Goal: Task Accomplishment & Management: Complete application form

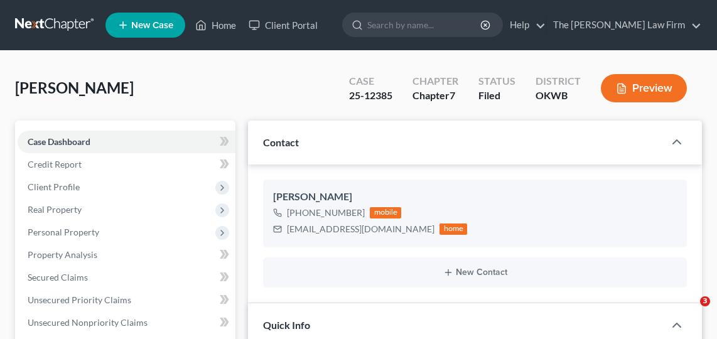
select select "2"
select select "1"
click at [438, 31] on input "search" at bounding box center [424, 24] width 115 height 23
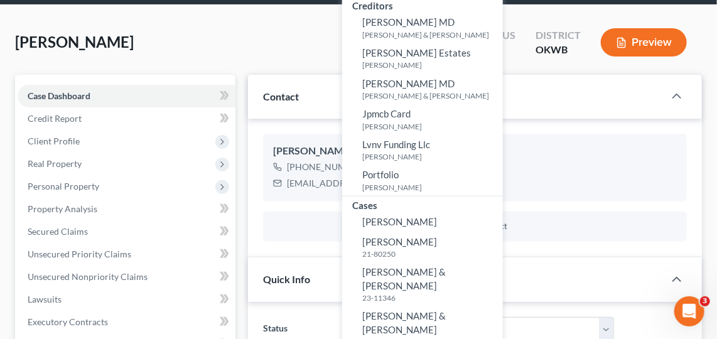
scroll to position [56, 0]
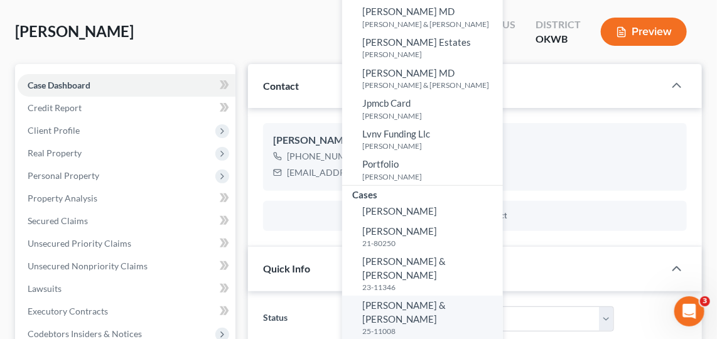
type input "[PERSON_NAME]"
click at [446, 299] on span "[PERSON_NAME] & [PERSON_NAME]" at bounding box center [403, 311] width 83 height 24
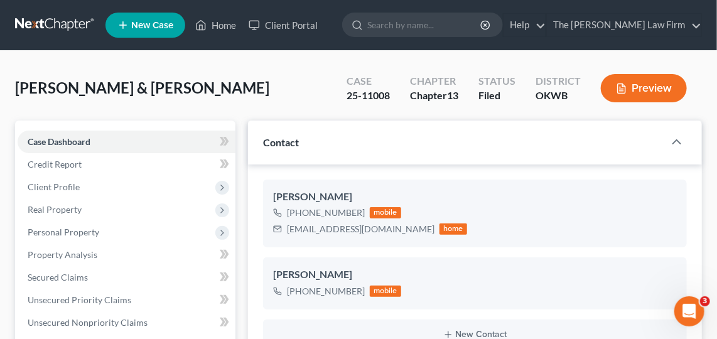
scroll to position [916, 0]
click at [265, 95] on div "[PERSON_NAME] & [PERSON_NAME] Upgraded Case 25-11008 Chapter Chapter 13 Status …" at bounding box center [358, 93] width 687 height 55
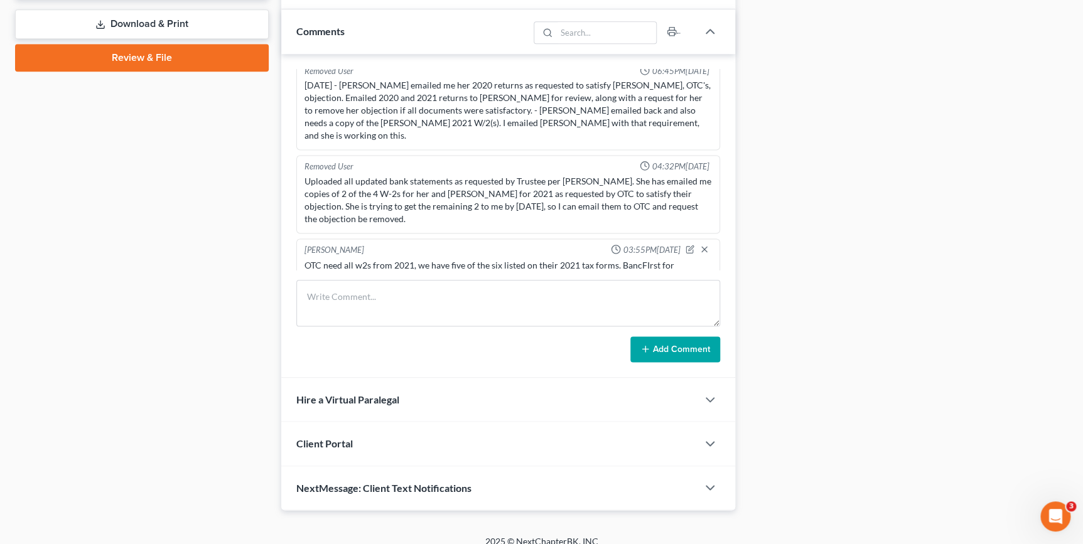
drag, startPoint x: 846, startPoint y: 215, endPoint x: 193, endPoint y: 278, distance: 655.3
click at [188, 294] on div "Case Dashboard Payments Invoices Payments Payments Credit Report Client Profile" at bounding box center [142, 30] width 266 height 960
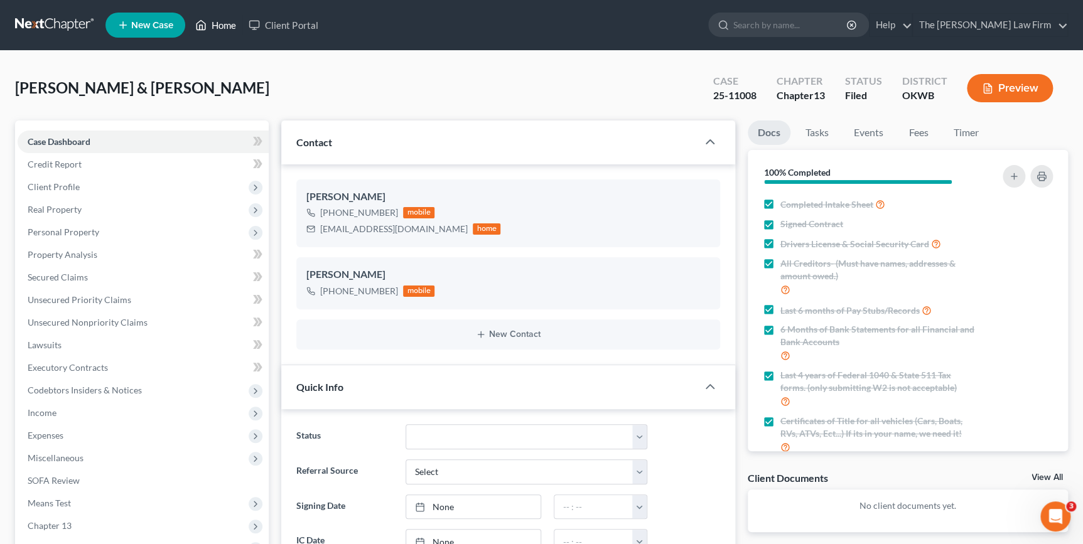
drag, startPoint x: 232, startPoint y: 19, endPoint x: 213, endPoint y: 90, distance: 74.0
click at [232, 19] on link "Home" at bounding box center [215, 25] width 53 height 23
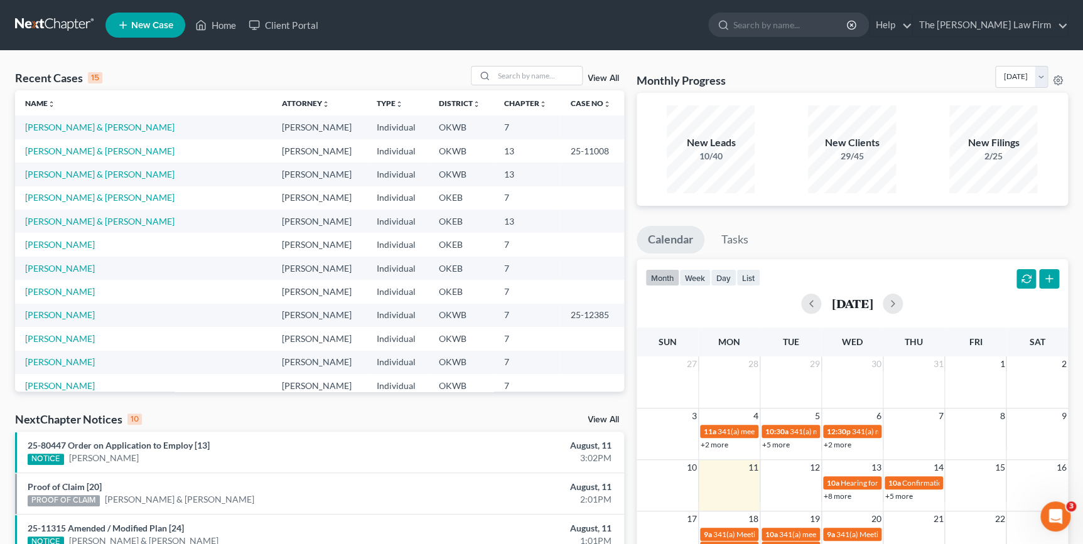
click at [163, 21] on span "New Case" at bounding box center [152, 25] width 42 height 9
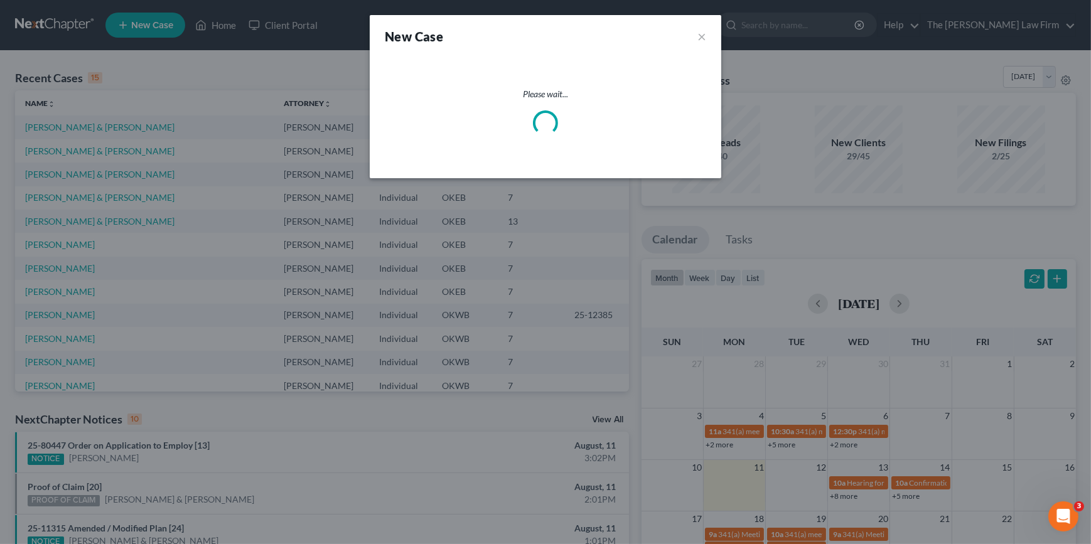
select select "65"
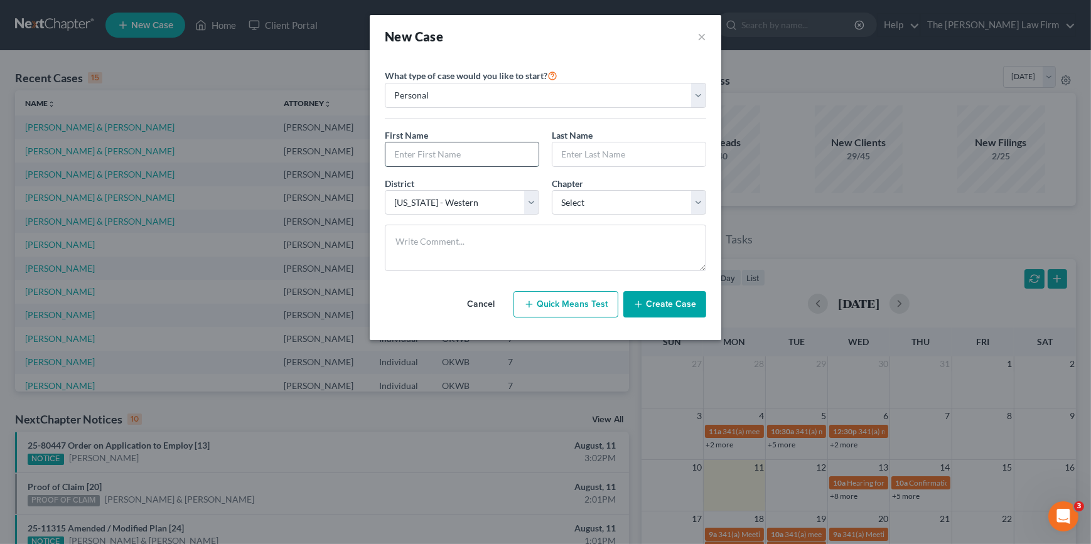
click at [453, 156] on input "text" at bounding box center [461, 154] width 153 height 24
type input "[PERSON_NAME]"
select select "0"
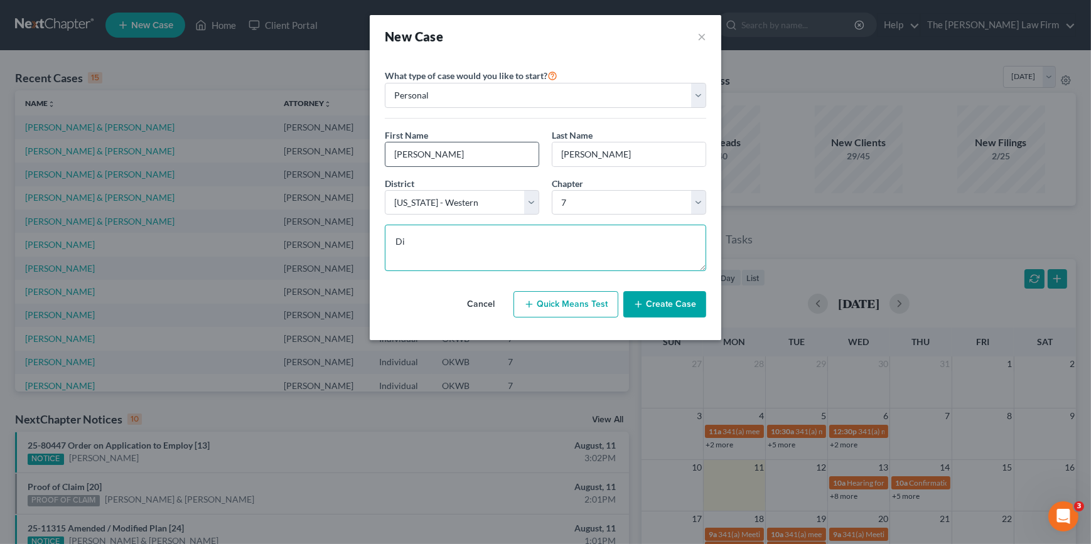
type textarea "D"
type textarea "j"
type textarea "J"
click at [580, 237] on textarea "Scheduled phone consultation to start. Called" at bounding box center [545, 248] width 321 height 46
type textarea "Scheduled phone consultation to start. Daughter may want to file too. Purchased…"
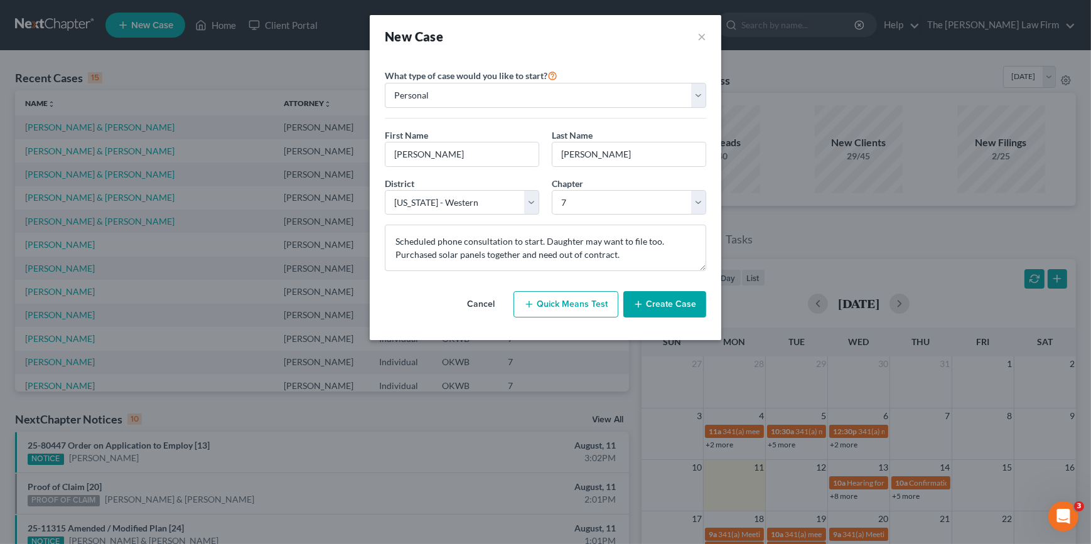
click at [671, 304] on button "Create Case" at bounding box center [664, 304] width 83 height 26
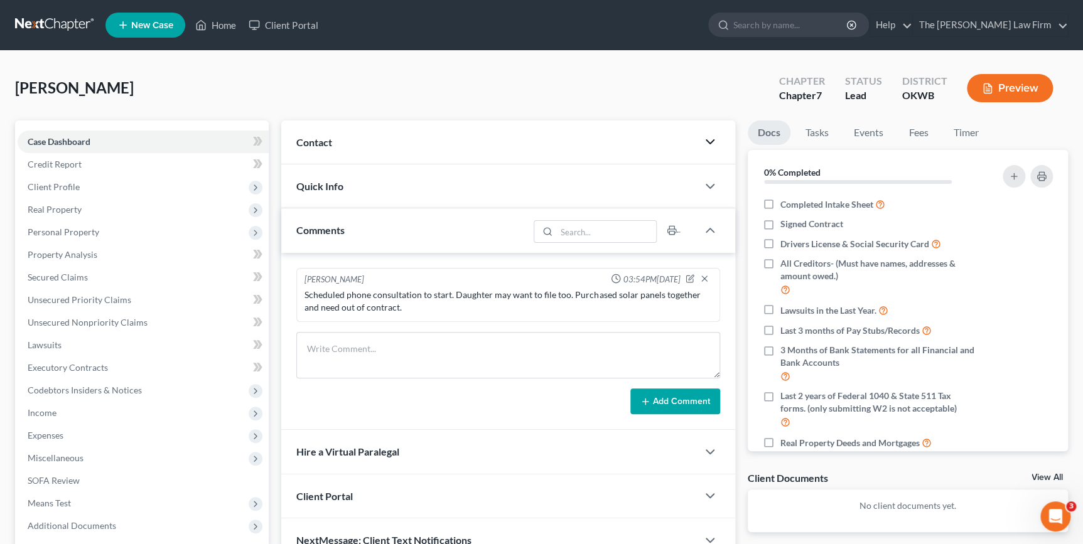
click at [709, 137] on icon "button" at bounding box center [709, 141] width 15 height 15
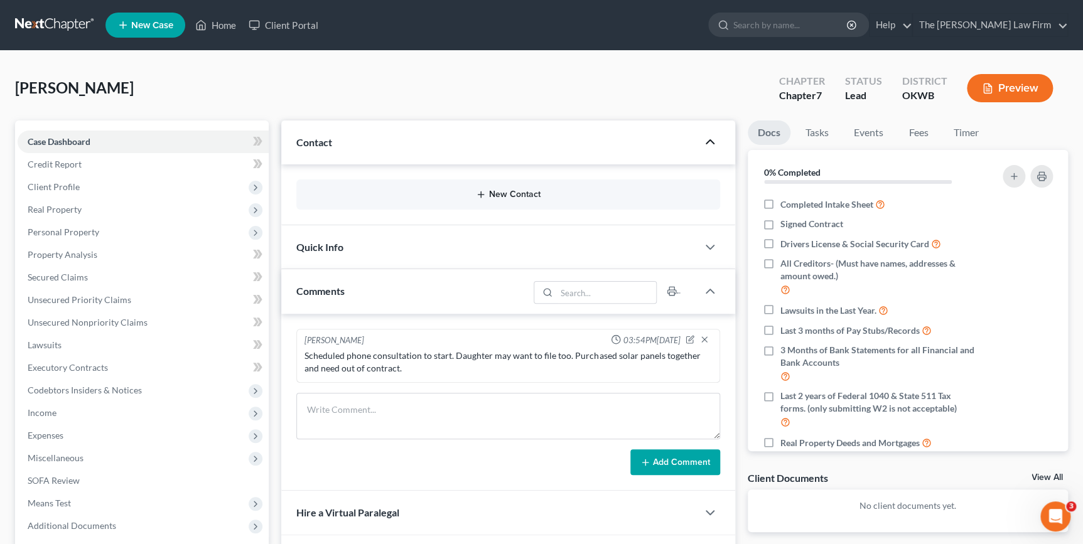
click at [507, 193] on button "New Contact" at bounding box center [507, 195] width 403 height 10
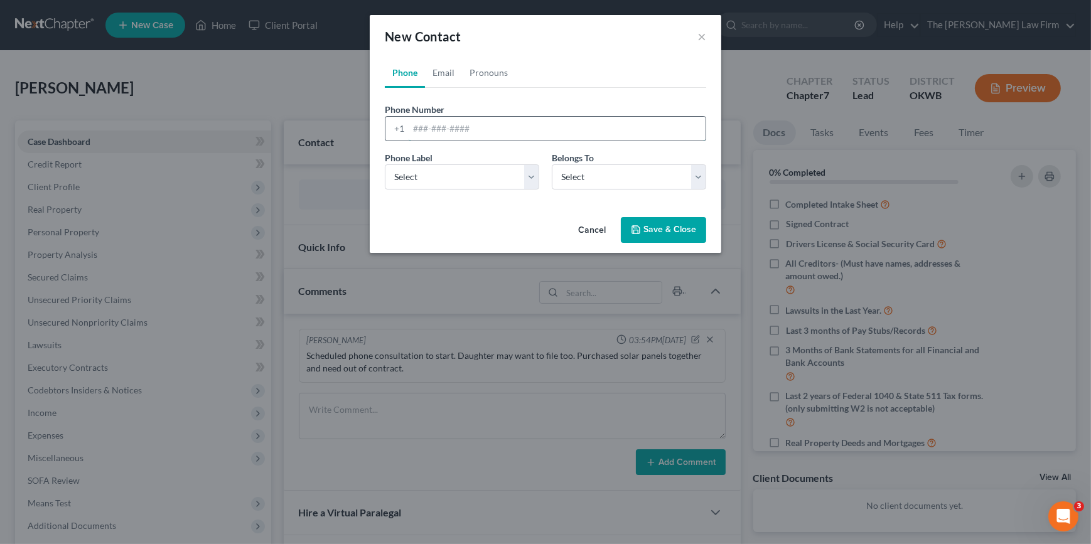
click at [490, 131] on input "tel" at bounding box center [557, 129] width 297 height 24
type input "6783657689"
click at [491, 170] on select "Select Mobile Home Work Other" at bounding box center [462, 176] width 154 height 25
select select "0"
click at [385, 164] on select "Select Mobile Home Work Other" at bounding box center [462, 176] width 154 height 25
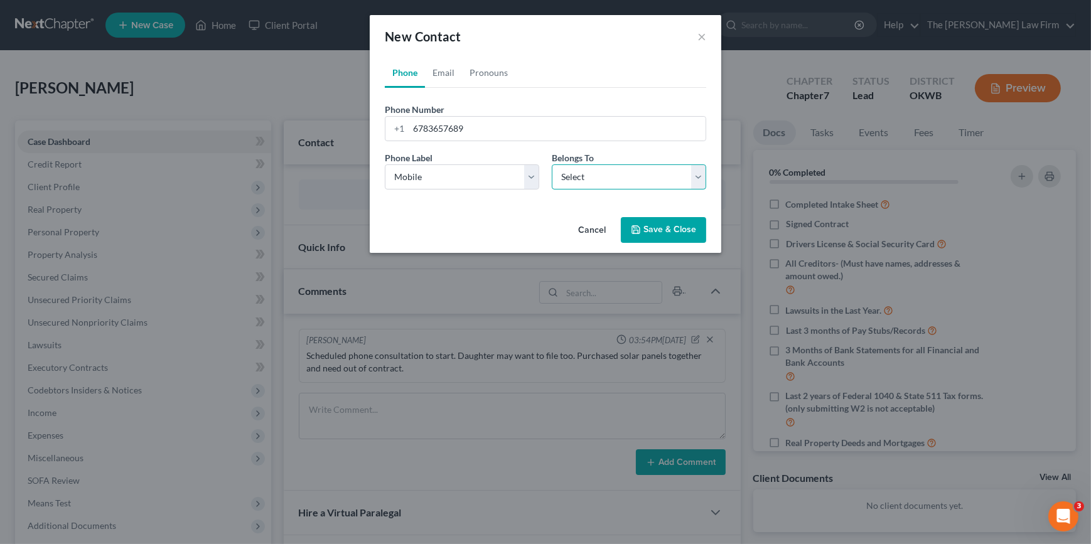
click at [578, 184] on select "Select Client Other" at bounding box center [629, 176] width 154 height 25
select select "0"
click at [552, 164] on select "Select Client Other" at bounding box center [629, 176] width 154 height 25
select select "0"
click at [484, 107] on div "Phone Number * [PHONE_NUMBER]" at bounding box center [546, 122] width 334 height 38
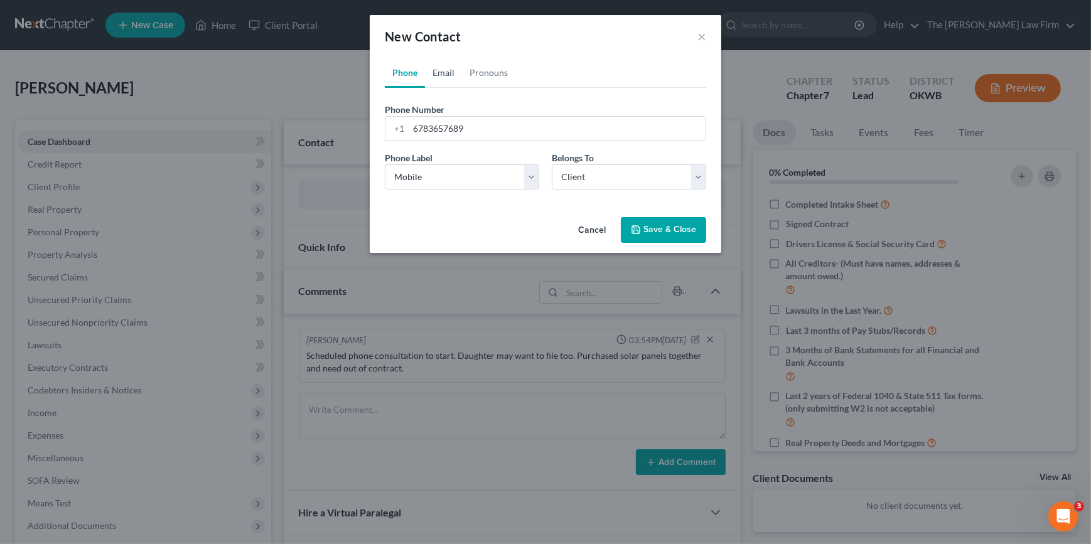
click at [446, 74] on link "Email" at bounding box center [443, 73] width 37 height 30
click at [463, 124] on input "email" at bounding box center [557, 129] width 297 height 24
type input "[EMAIL_ADDRESS][DOMAIN_NAME]"
click at [517, 179] on select "Select Home Work Other" at bounding box center [462, 176] width 154 height 25
select select "0"
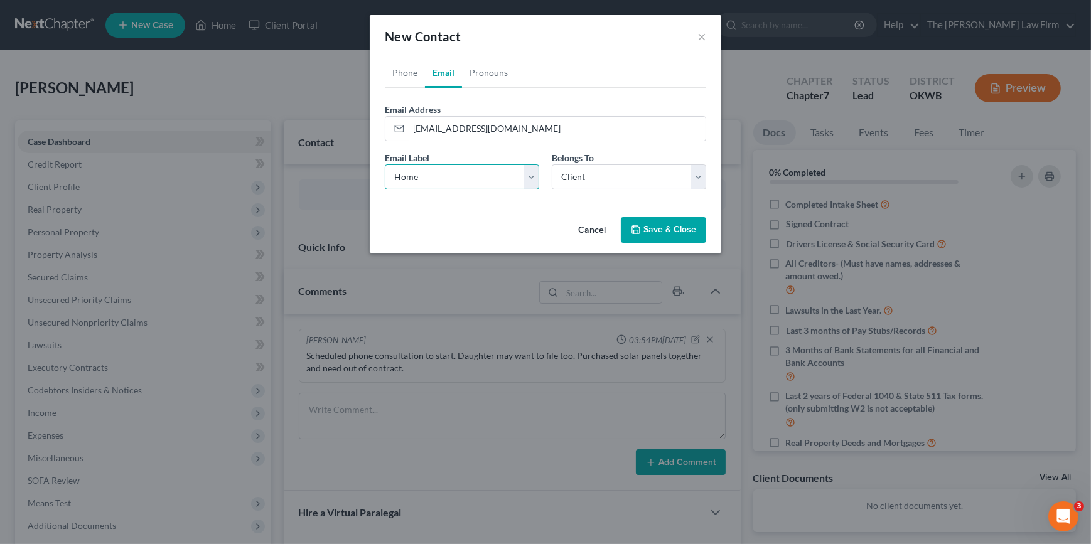
click at [385, 164] on select "Select Home Work Other" at bounding box center [462, 176] width 154 height 25
drag, startPoint x: 574, startPoint y: 180, endPoint x: 599, endPoint y: 190, distance: 27.3
click at [574, 180] on select "Select Client Other" at bounding box center [629, 176] width 154 height 25
drag, startPoint x: 539, startPoint y: 211, endPoint x: 596, endPoint y: 217, distance: 56.8
click at [539, 211] on div "Phone Email Pronouns Phone Number * [PHONE_NUMBER] Ext. Phone Label * Select Mo…" at bounding box center [546, 135] width 352 height 154
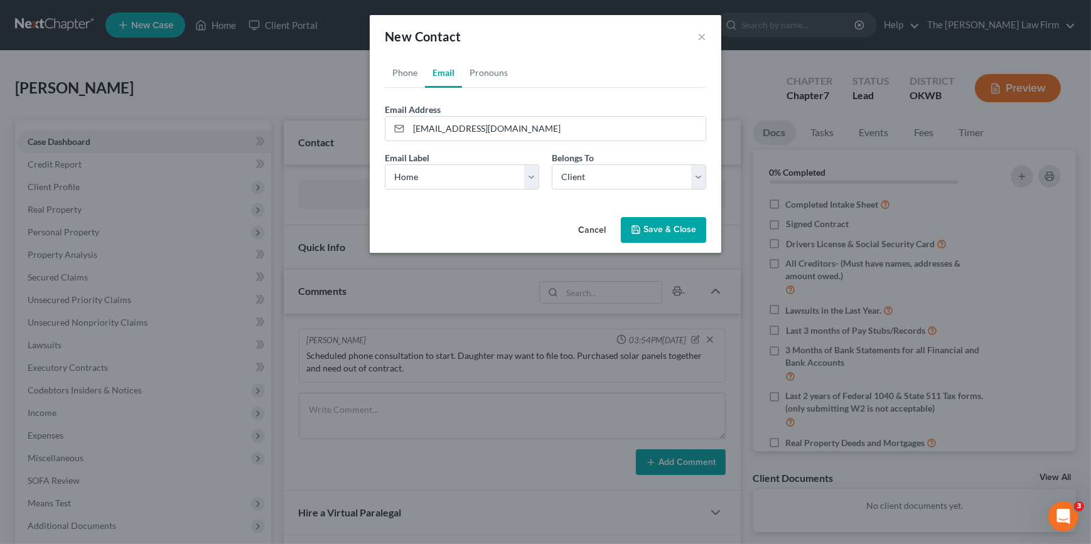
click at [634, 225] on icon "button" at bounding box center [636, 230] width 10 height 10
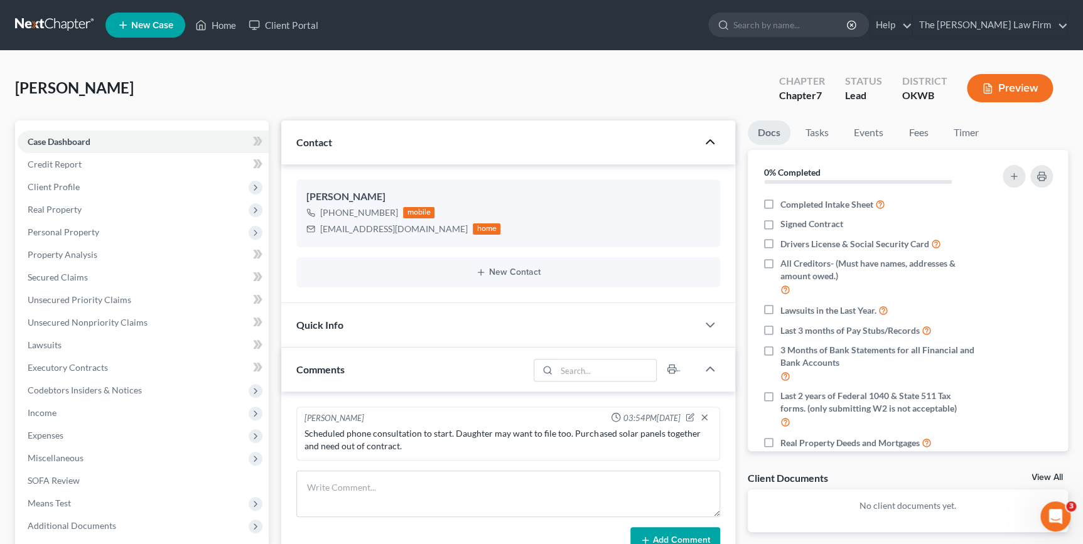
click at [621, 91] on div "[PERSON_NAME] Upgraded Chapter Chapter 7 Status Lead District OKWB Preview" at bounding box center [541, 93] width 1053 height 55
drag, startPoint x: 213, startPoint y: 24, endPoint x: 283, endPoint y: 108, distance: 109.6
click at [213, 24] on link "Home" at bounding box center [215, 25] width 53 height 23
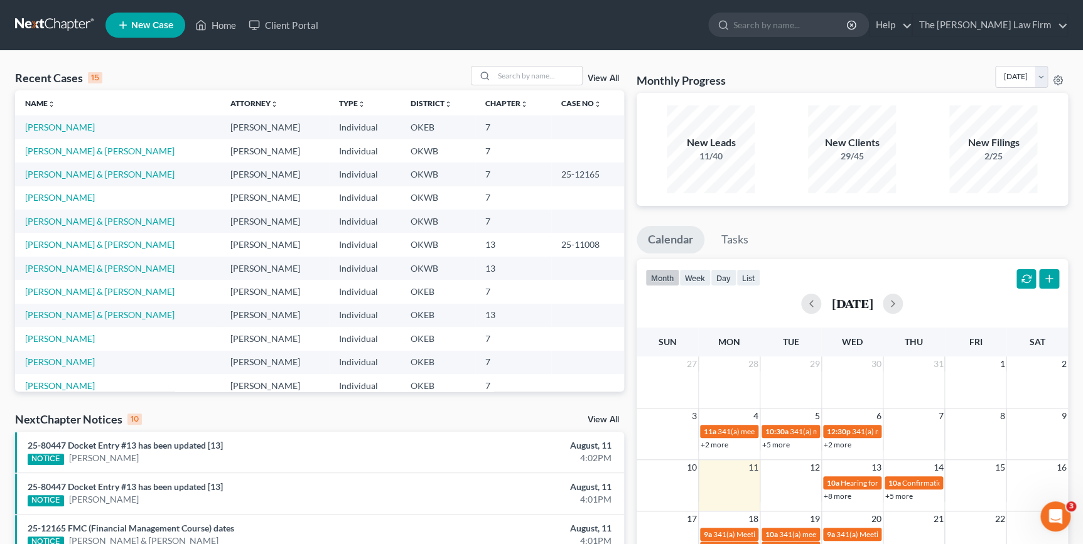
click at [158, 26] on span "New Case" at bounding box center [152, 25] width 42 height 9
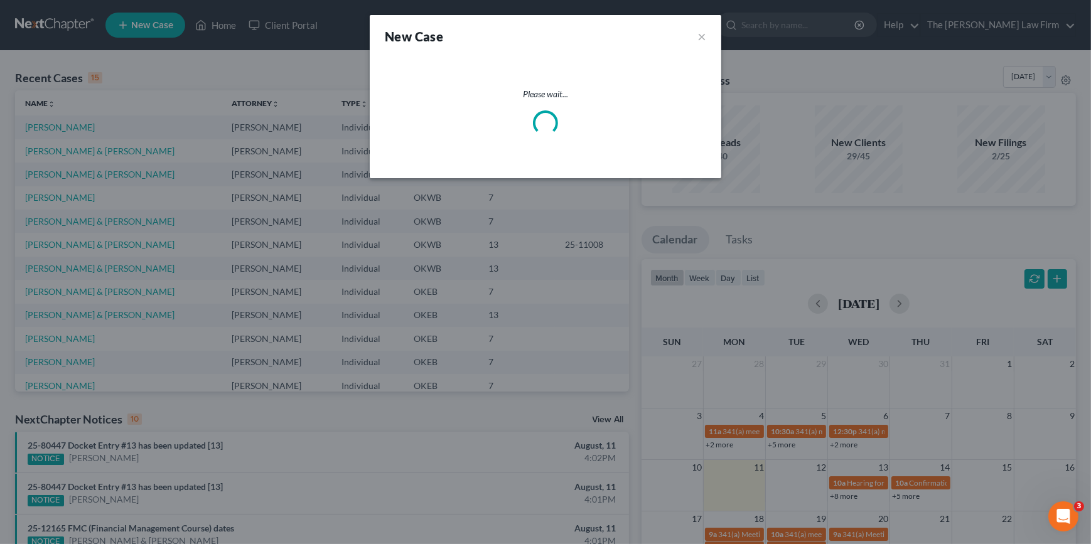
select select "65"
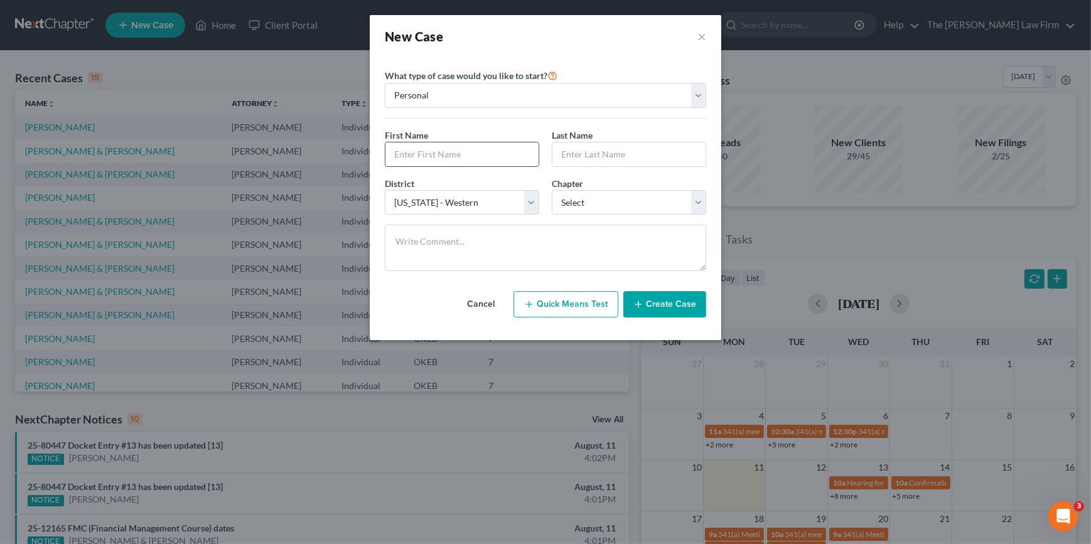
click at [461, 163] on input "text" at bounding box center [461, 154] width 153 height 24
type input "Chase"
type input "[PERSON_NAME]"
click at [564, 210] on select "Select 7 11 12 13" at bounding box center [629, 202] width 154 height 25
select select "0"
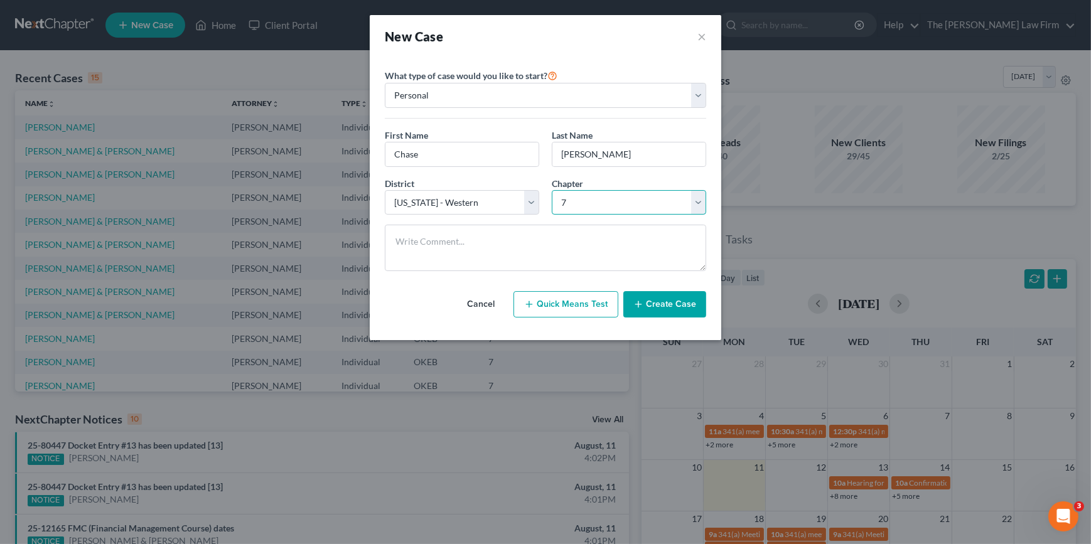
click at [552, 190] on select "Select 7 11 12 13" at bounding box center [629, 202] width 154 height 25
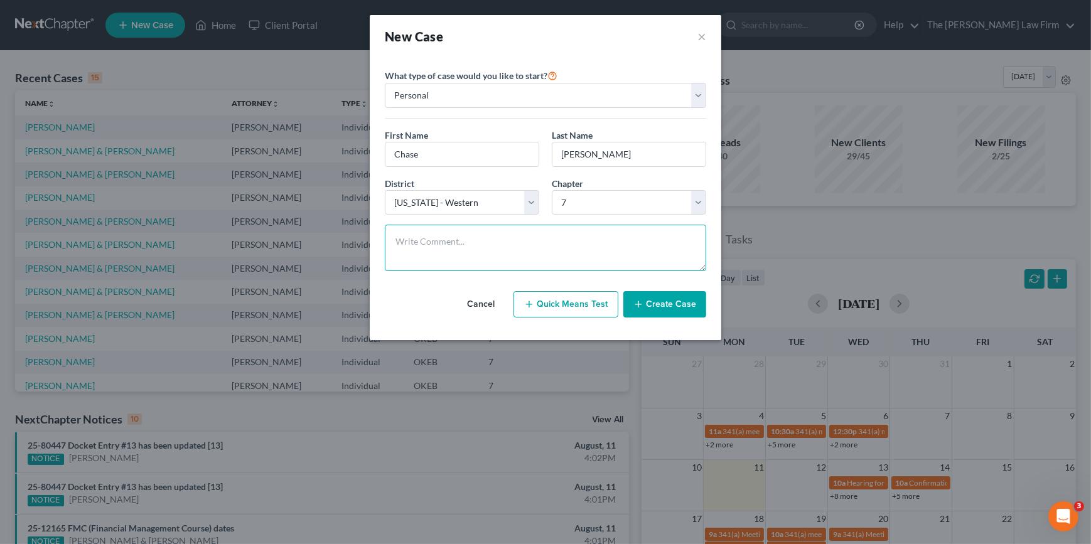
click at [515, 254] on textarea at bounding box center [545, 248] width 321 height 46
drag, startPoint x: 634, startPoint y: 304, endPoint x: 613, endPoint y: 299, distance: 21.3
click at [634, 303] on button "Create Case" at bounding box center [664, 304] width 83 height 26
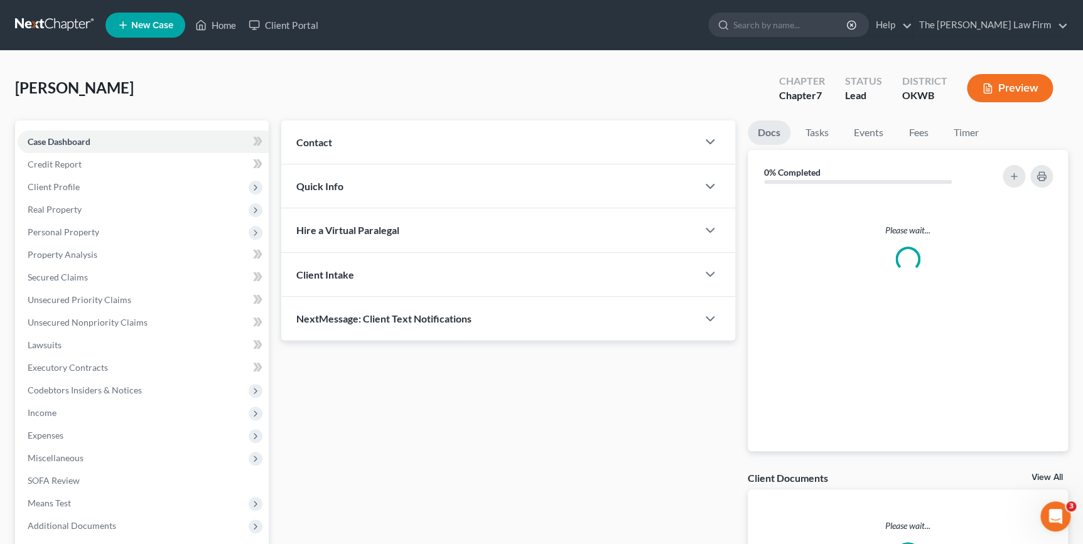
click at [475, 135] on div "Contact" at bounding box center [489, 142] width 416 height 43
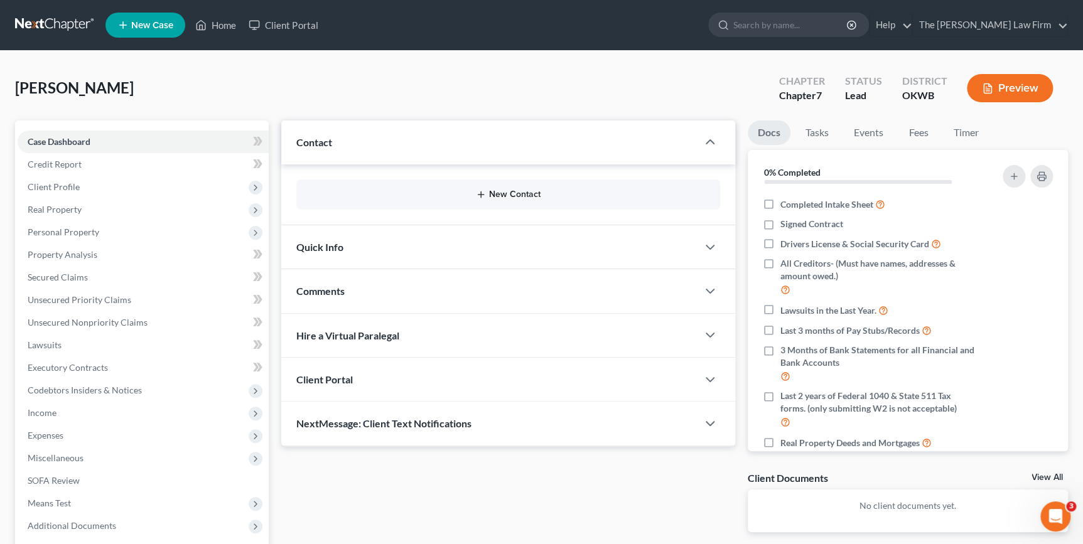
click at [471, 195] on button "New Contact" at bounding box center [507, 195] width 403 height 10
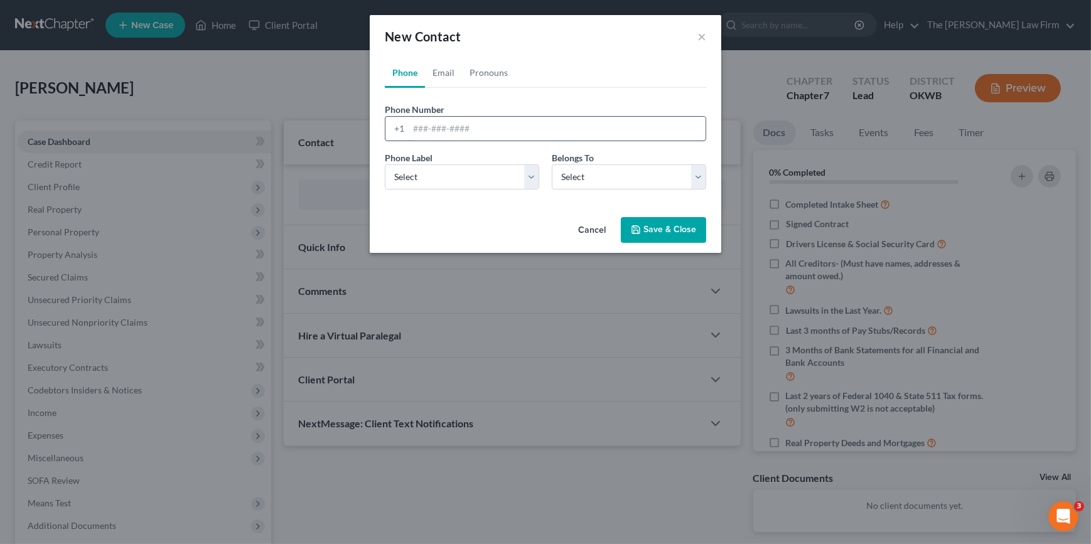
click at [417, 121] on input "tel" at bounding box center [557, 129] width 297 height 24
type input "4053808952"
click at [462, 186] on select "Select Mobile Home Work Other" at bounding box center [462, 176] width 154 height 25
select select "0"
click at [385, 164] on select "Select Mobile Home Work Other" at bounding box center [462, 176] width 154 height 25
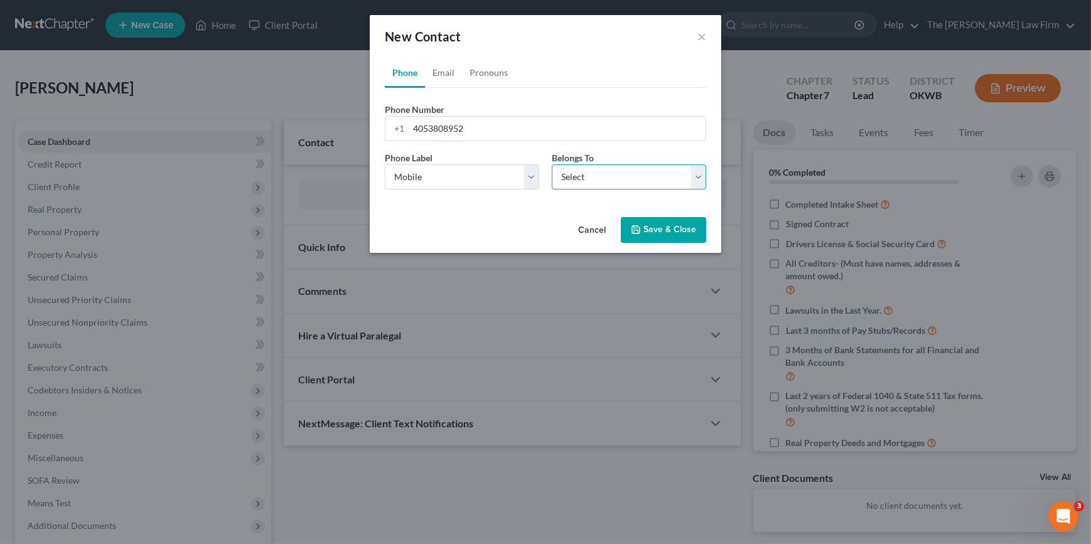
drag, startPoint x: 559, startPoint y: 182, endPoint x: 559, endPoint y: 190, distance: 8.2
click at [559, 181] on select "Select Client Other" at bounding box center [629, 176] width 154 height 25
select select "0"
click at [552, 164] on select "Select Client Other" at bounding box center [629, 176] width 154 height 25
select select "0"
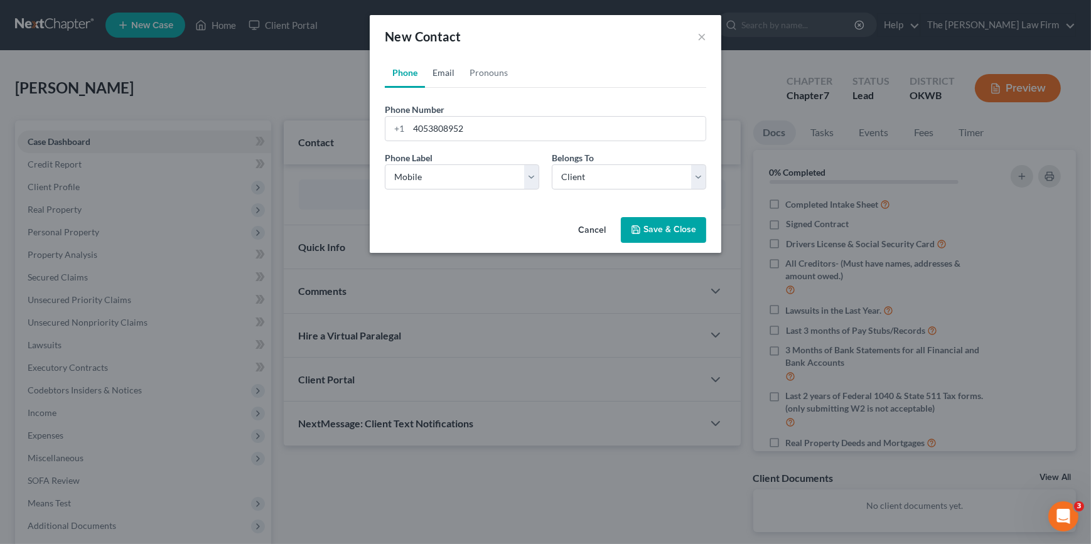
drag, startPoint x: 448, startPoint y: 70, endPoint x: 446, endPoint y: 121, distance: 51.5
click at [448, 70] on link "Email" at bounding box center [443, 73] width 37 height 30
click at [446, 125] on input "email" at bounding box center [557, 129] width 297 height 24
click at [517, 133] on input "email" at bounding box center [557, 129] width 297 height 24
paste input "[EMAIL_ADDRESS][DOMAIN_NAME]"
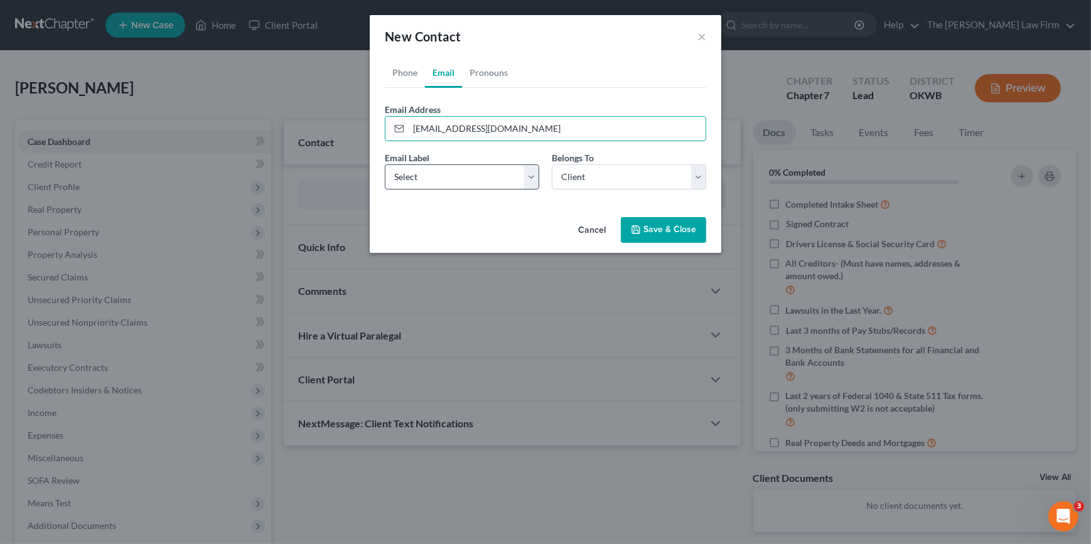
type input "[EMAIL_ADDRESS][DOMAIN_NAME]"
click at [483, 179] on select "Select Home Work Other" at bounding box center [462, 176] width 154 height 25
select select "0"
click at [385, 164] on select "Select Home Work Other" at bounding box center [462, 176] width 154 height 25
click at [534, 225] on div "Cancel Save & Close" at bounding box center [546, 232] width 352 height 41
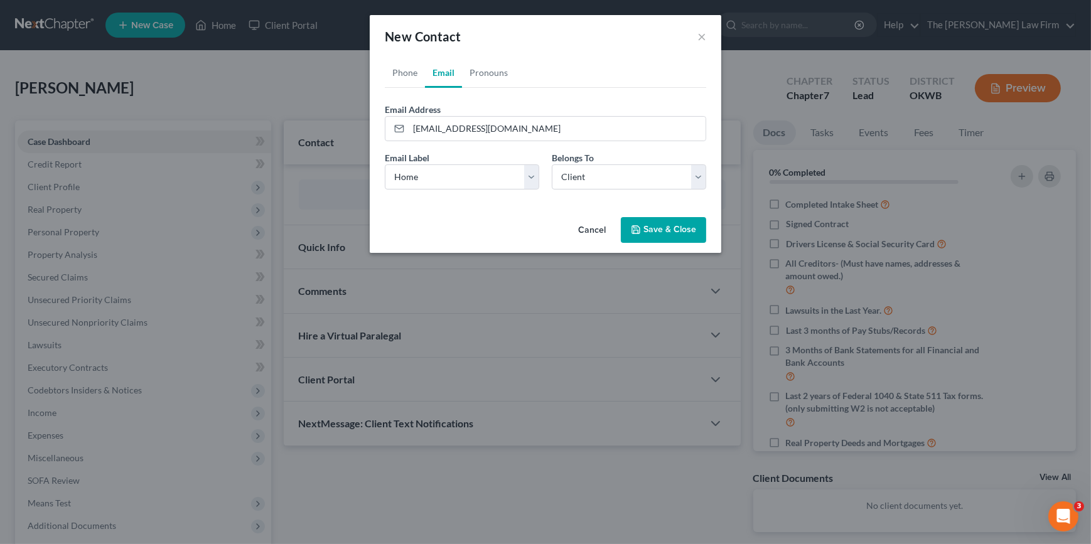
drag, startPoint x: 637, startPoint y: 223, endPoint x: 470, endPoint y: 233, distance: 167.3
click at [638, 223] on button "Save & Close" at bounding box center [663, 230] width 85 height 26
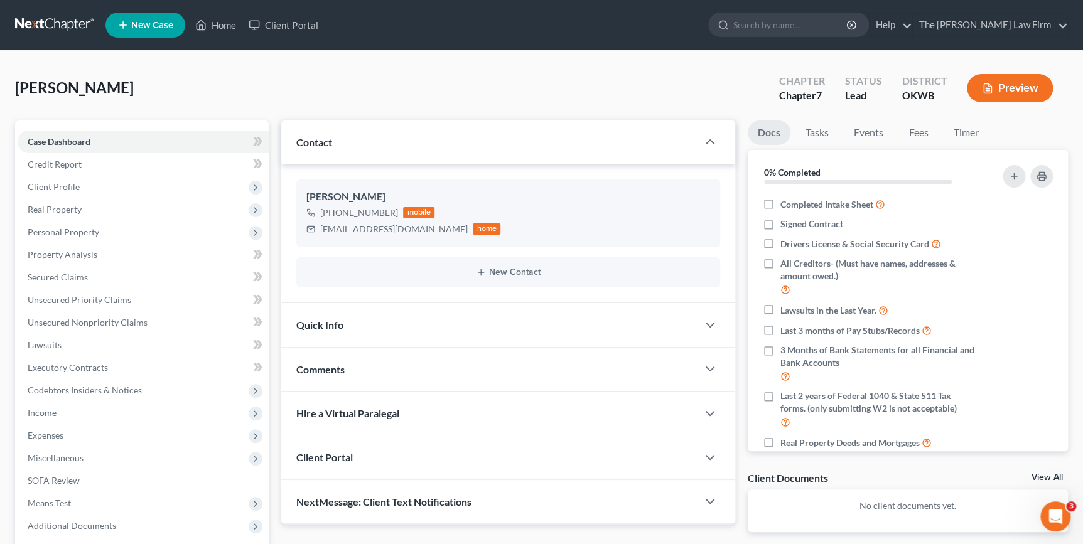
click at [469, 316] on div "Quick Info" at bounding box center [489, 324] width 416 height 43
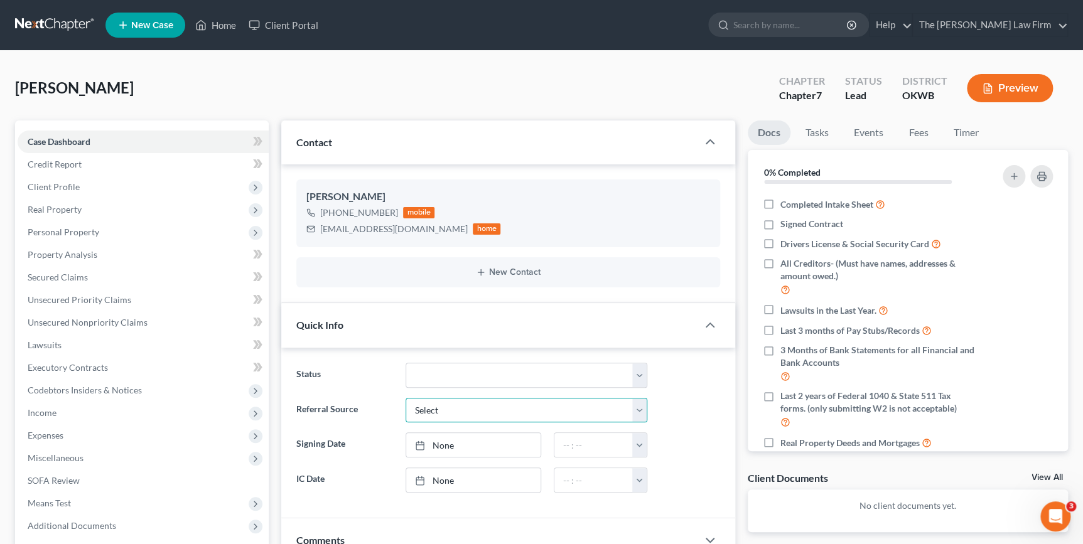
click at [521, 338] on select "Select Word Of Mouth Previous Clients Direct Mail Website Google Search Modern …" at bounding box center [526, 410] width 242 height 25
select select "4"
click at [405, 338] on select "Select Word Of Mouth Previous Clients Direct Mail Website Google Search Modern …" at bounding box center [526, 410] width 242 height 25
click at [352, 338] on label "Signing Date" at bounding box center [344, 444] width 109 height 25
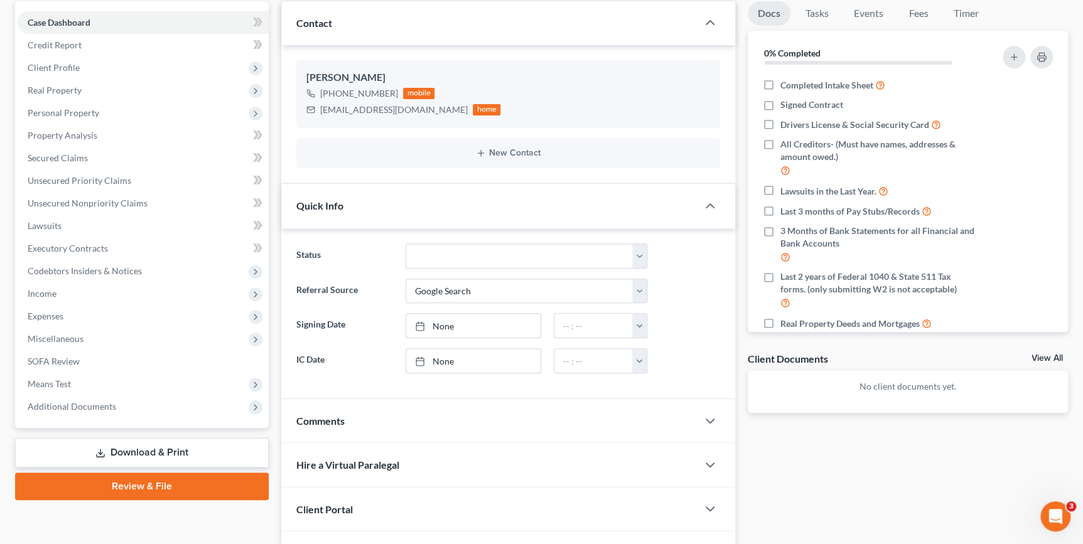
scroll to position [139, 0]
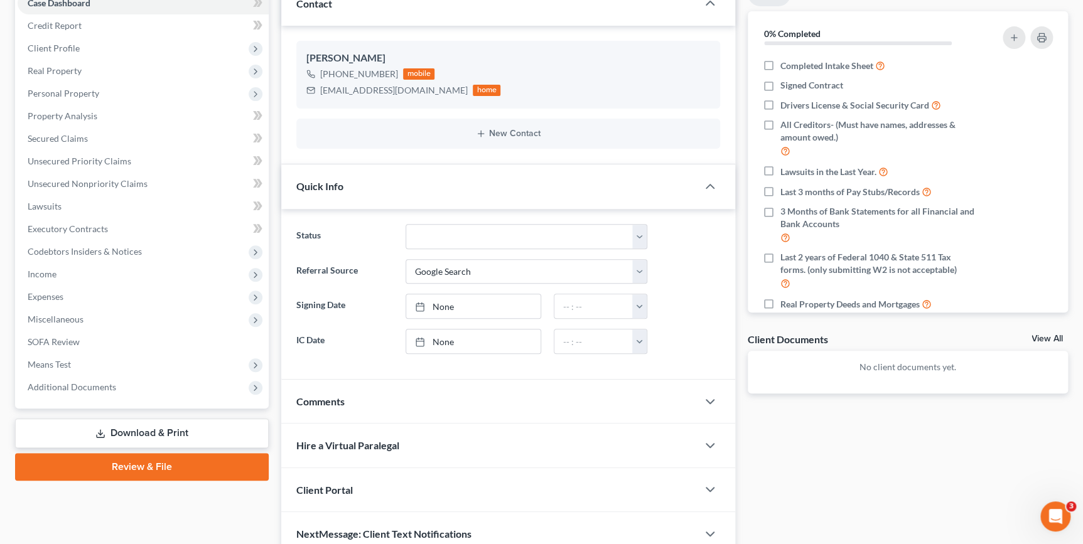
click at [392, 338] on div "Comments" at bounding box center [489, 401] width 416 height 43
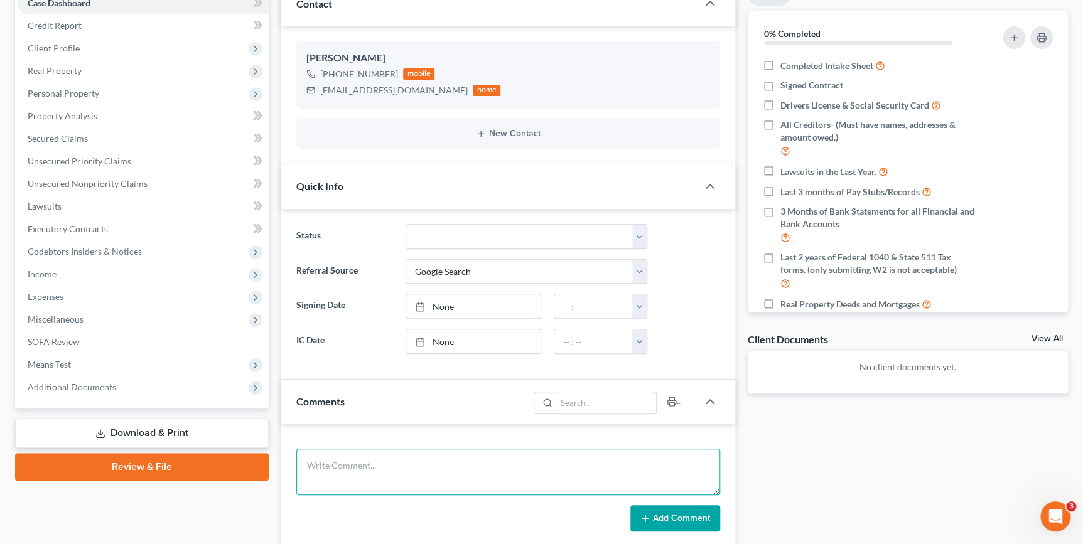
drag, startPoint x: 385, startPoint y: 450, endPoint x: 382, endPoint y: 463, distance: 13.6
click at [382, 338] on textarea at bounding box center [507, 472] width 423 height 46
type textarea "C"
type textarea "Starting with phone consultation to start."
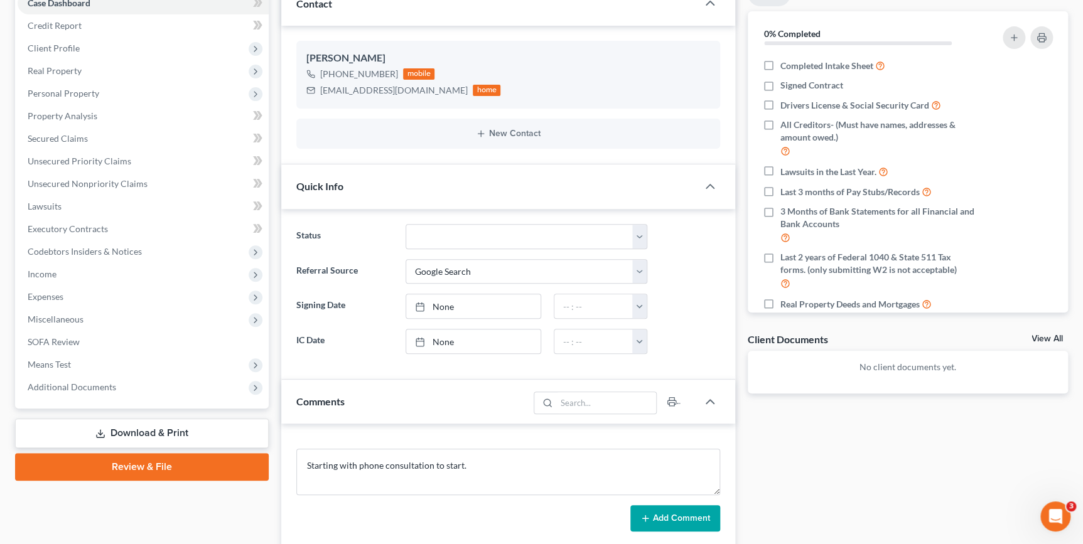
click at [659, 338] on button "Add Comment" at bounding box center [675, 518] width 90 height 26
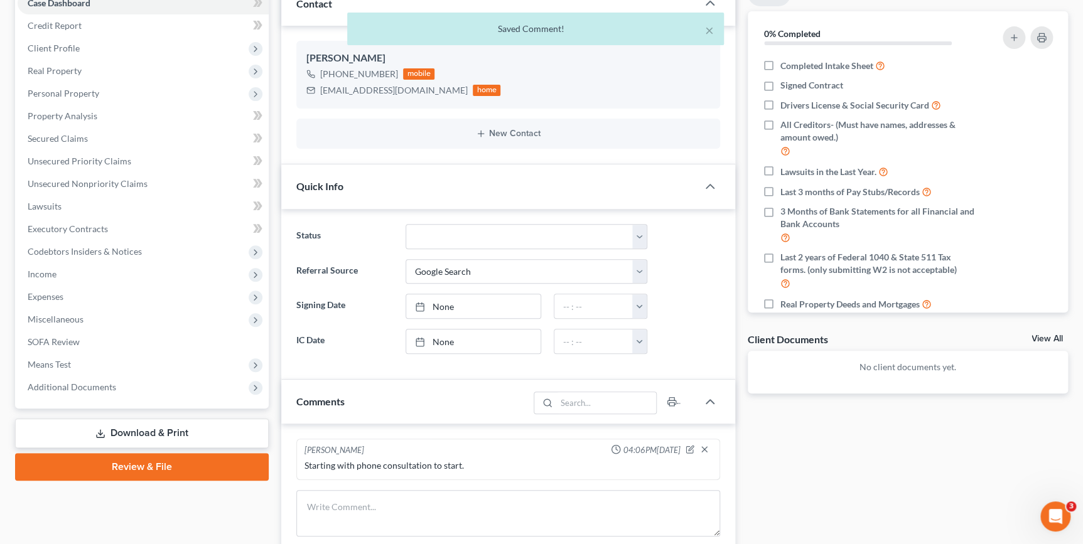
click at [195, 0] on html "Home New Case Client Portal The [PERSON_NAME] Law Firm [PERSON_NAME][EMAIL_ADDR…" at bounding box center [541, 315] width 1083 height 908
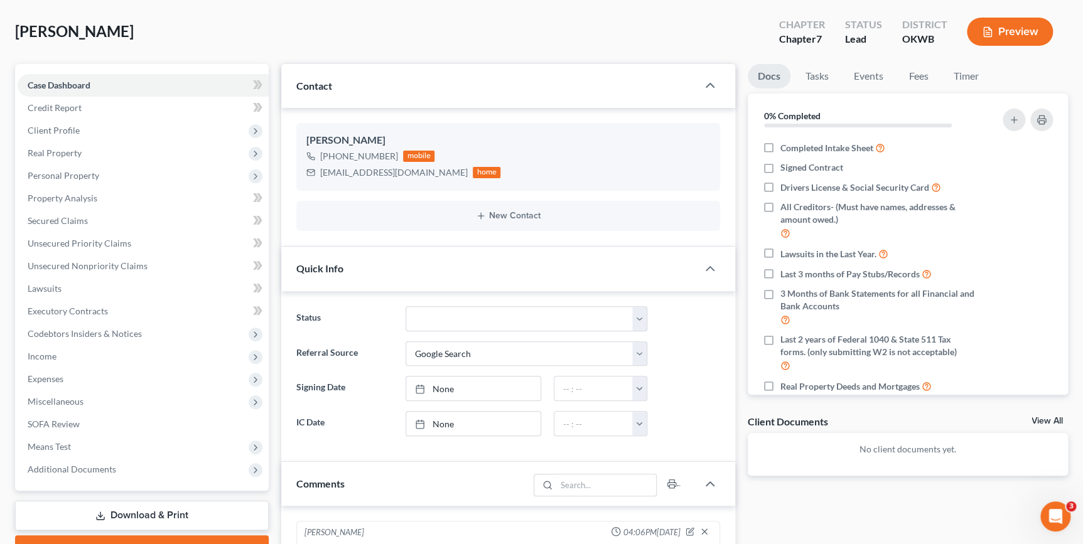
scroll to position [0, 0]
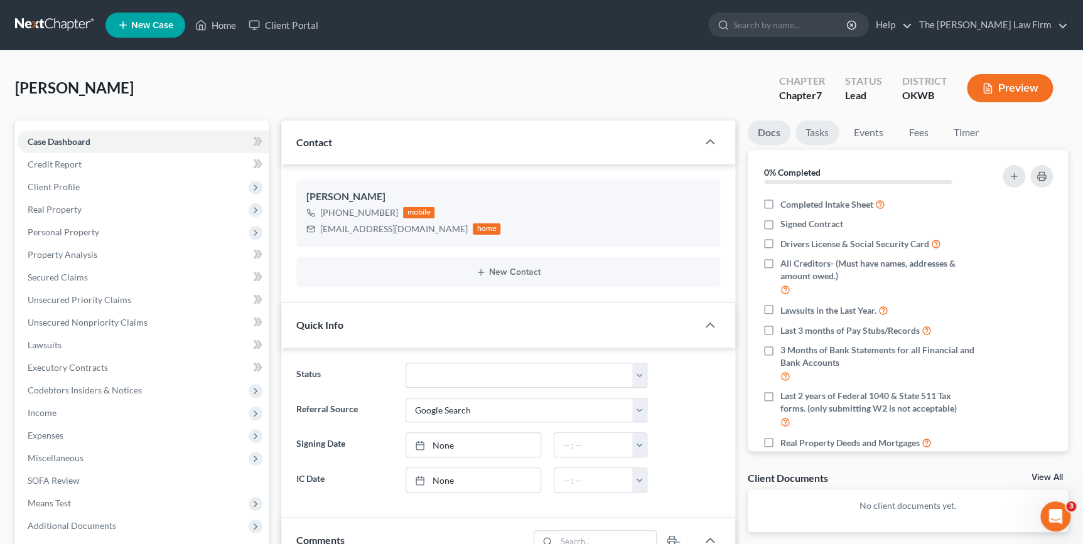
drag, startPoint x: 823, startPoint y: 131, endPoint x: 876, endPoint y: 151, distance: 57.2
click at [716, 131] on link "Tasks" at bounding box center [816, 133] width 43 height 24
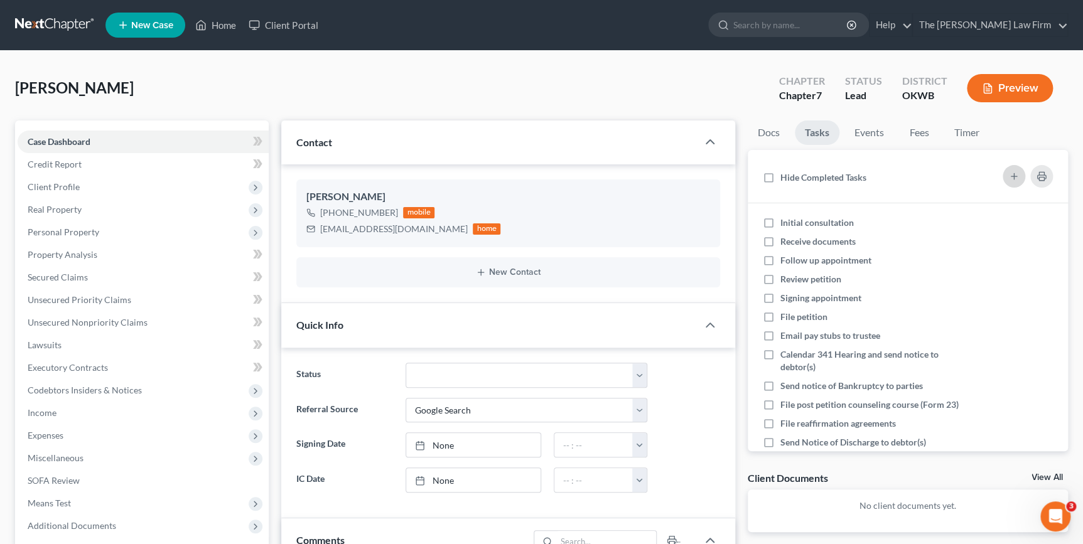
click at [716, 176] on button "button" at bounding box center [1013, 176] width 23 height 23
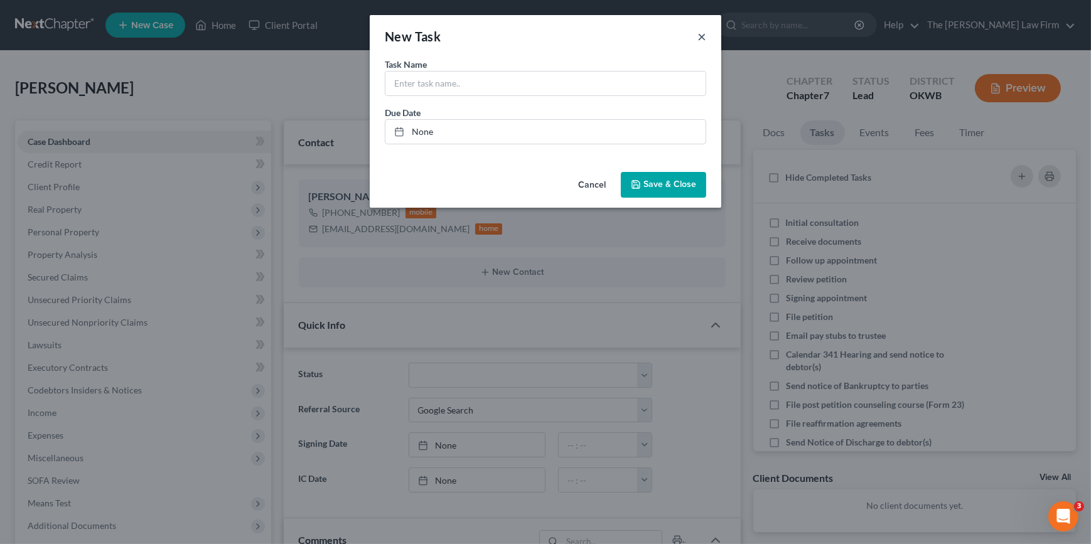
click at [703, 41] on button "×" at bounding box center [701, 36] width 9 height 15
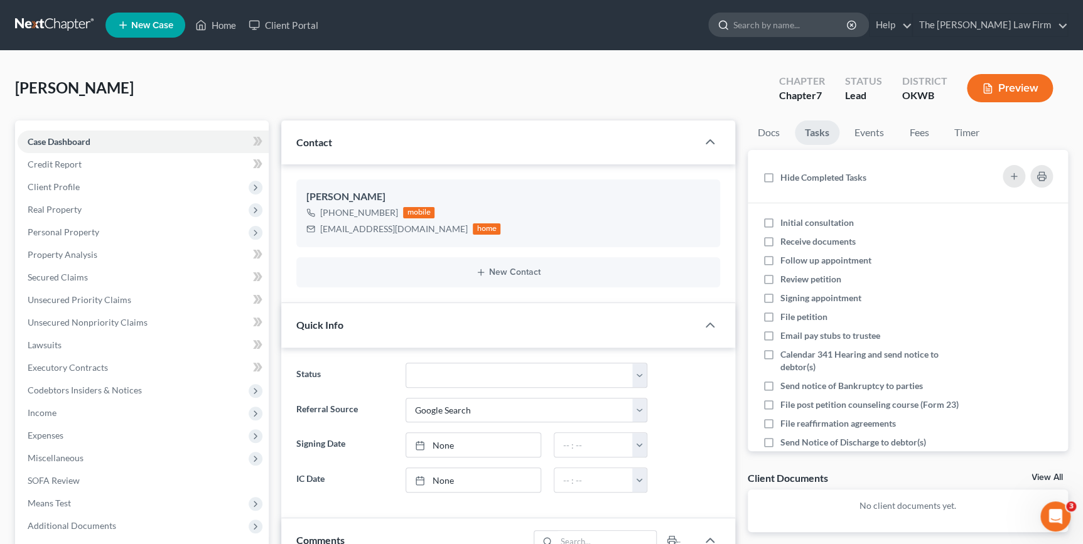
click at [716, 20] on input "search" at bounding box center [790, 24] width 115 height 23
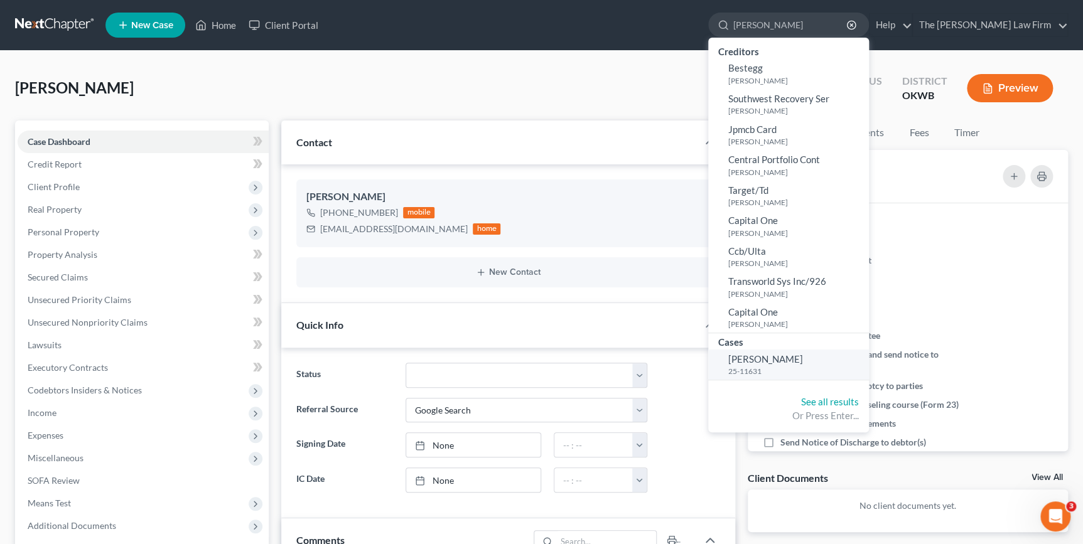
type input "[PERSON_NAME]"
click at [716, 338] on span "[PERSON_NAME]" at bounding box center [765, 358] width 75 height 11
click at [716, 338] on small "25-11631" at bounding box center [796, 371] width 137 height 11
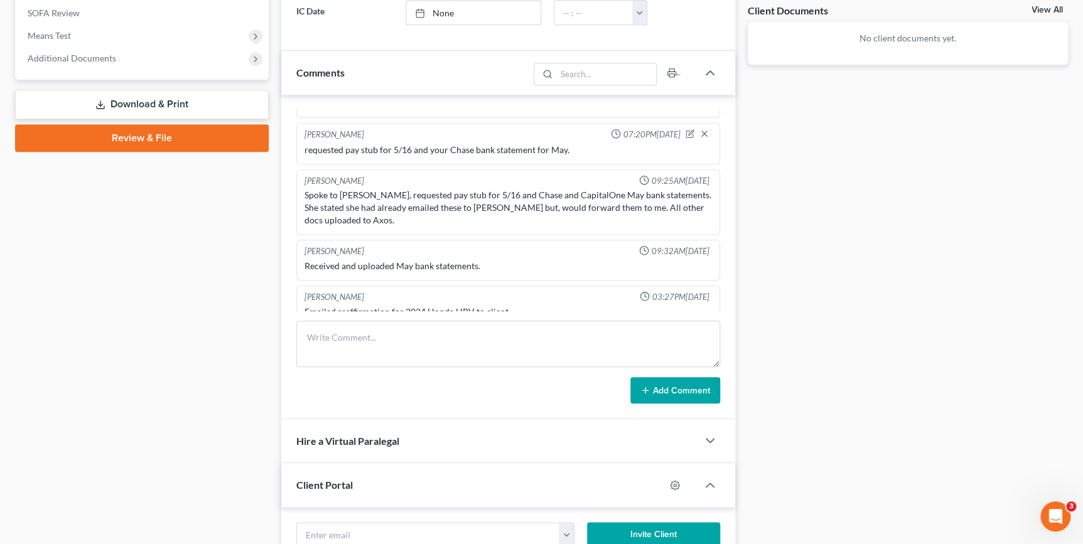
scroll to position [513, 0]
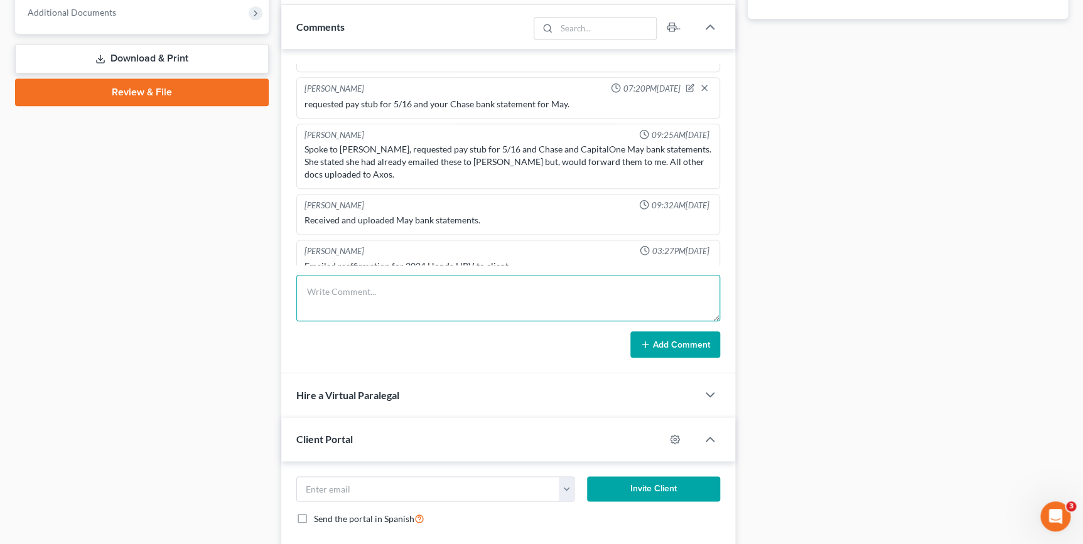
click at [345, 296] on textarea at bounding box center [507, 298] width 423 height 46
type textarea "C"
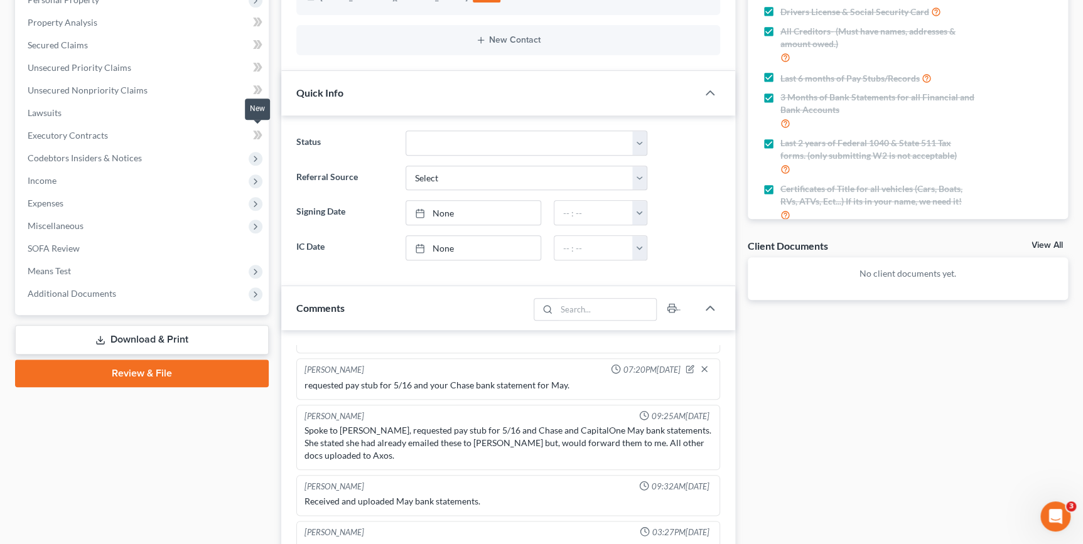
scroll to position [0, 0]
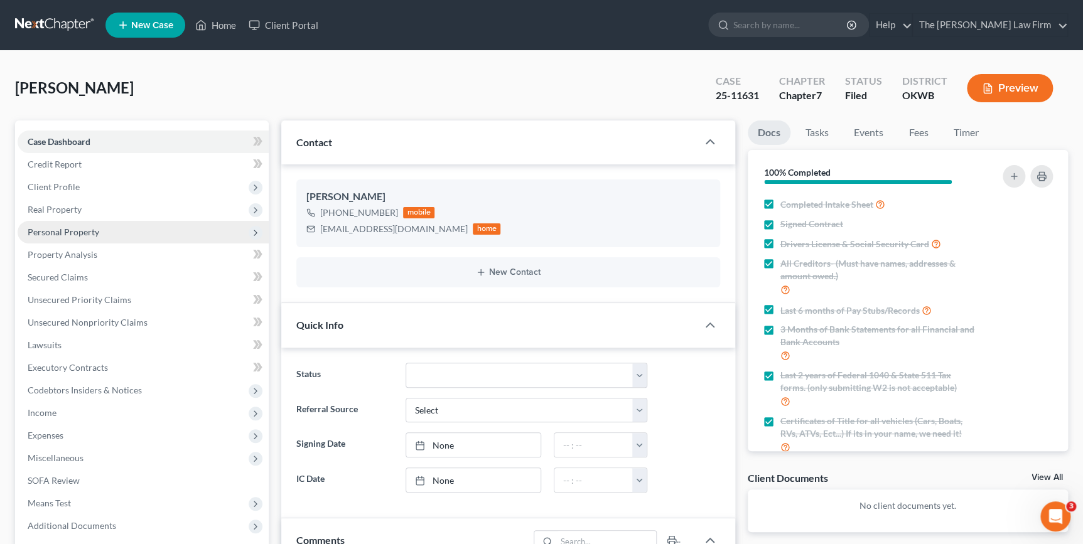
drag, startPoint x: 110, startPoint y: 187, endPoint x: 185, endPoint y: 227, distance: 85.1
click at [110, 187] on span "Client Profile" at bounding box center [143, 187] width 251 height 23
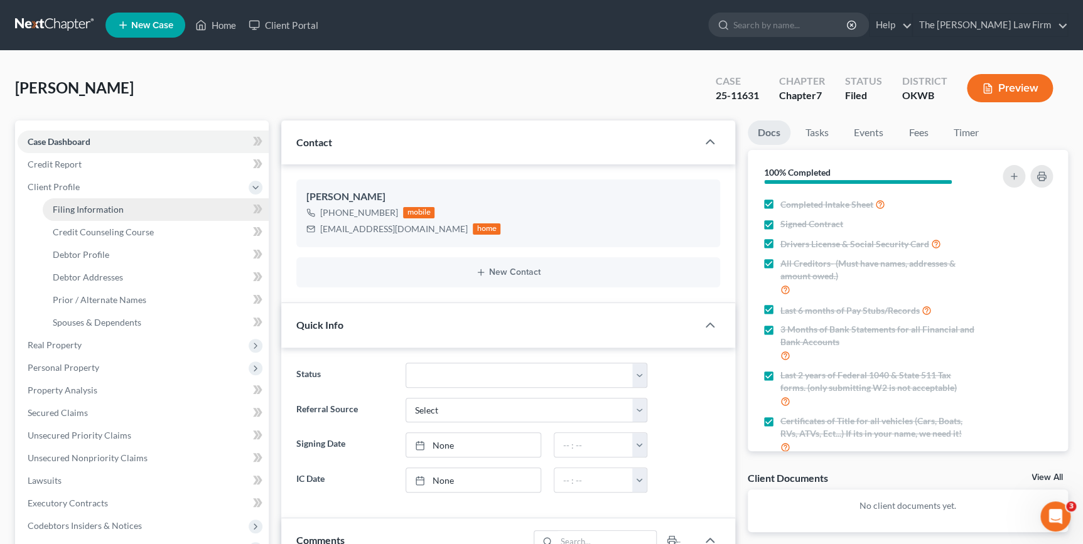
click at [134, 210] on link "Filing Information" at bounding box center [156, 209] width 226 height 23
select select "1"
select select "0"
select select "65"
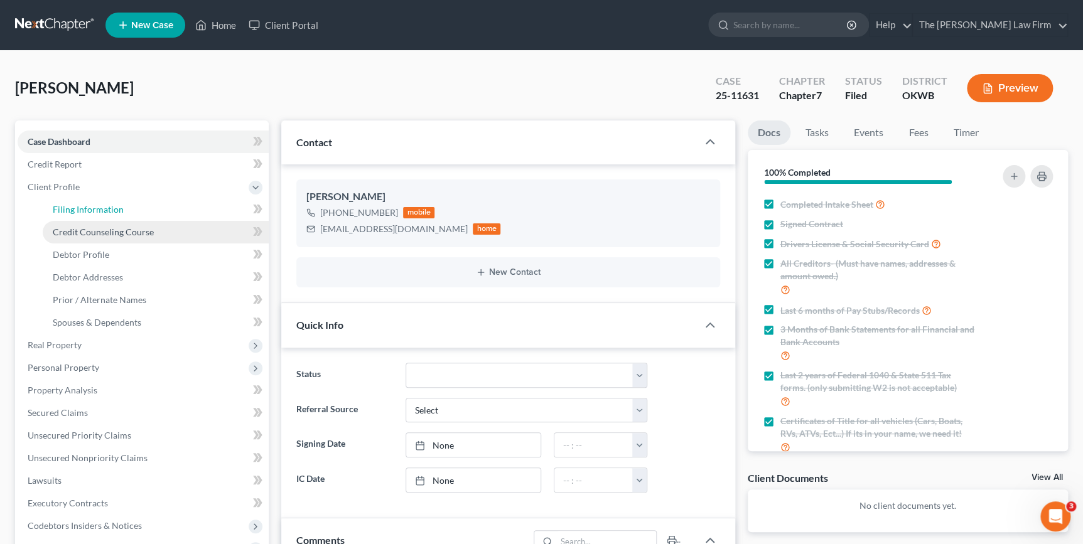
select select "37"
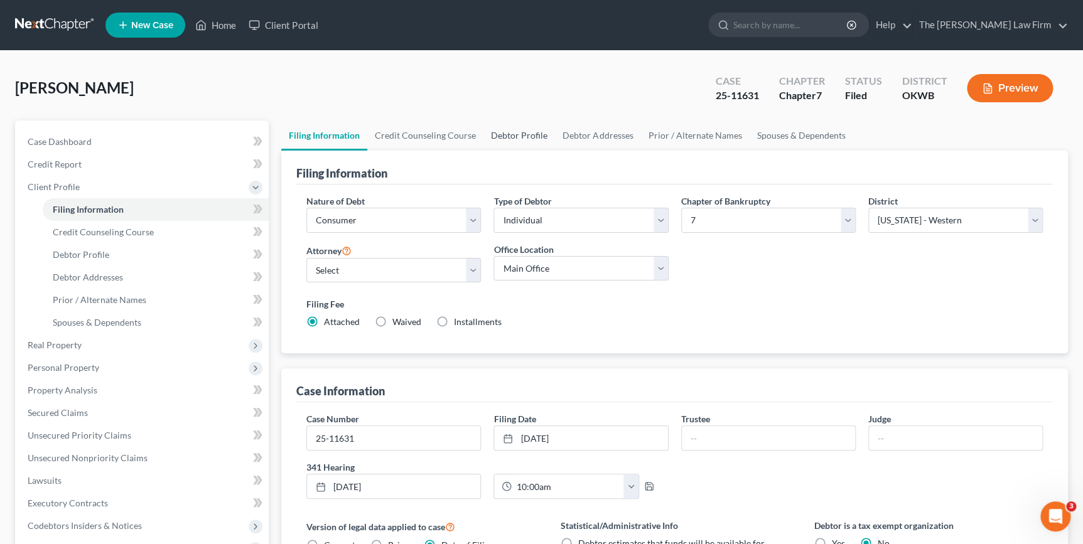
click at [497, 142] on link "Debtor Profile" at bounding box center [519, 136] width 72 height 30
select select "0"
select select "1"
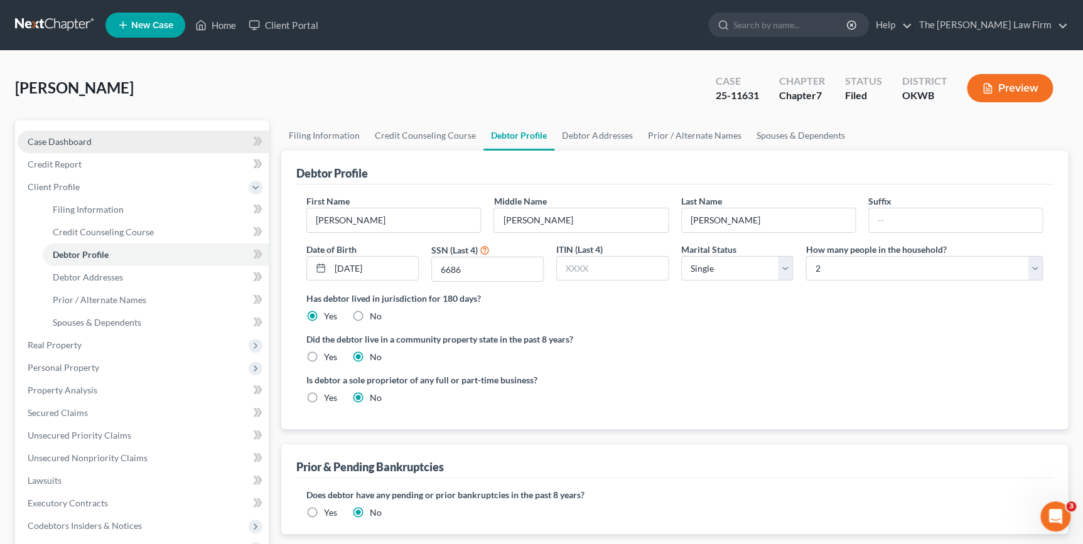
click at [155, 142] on link "Case Dashboard" at bounding box center [143, 142] width 251 height 23
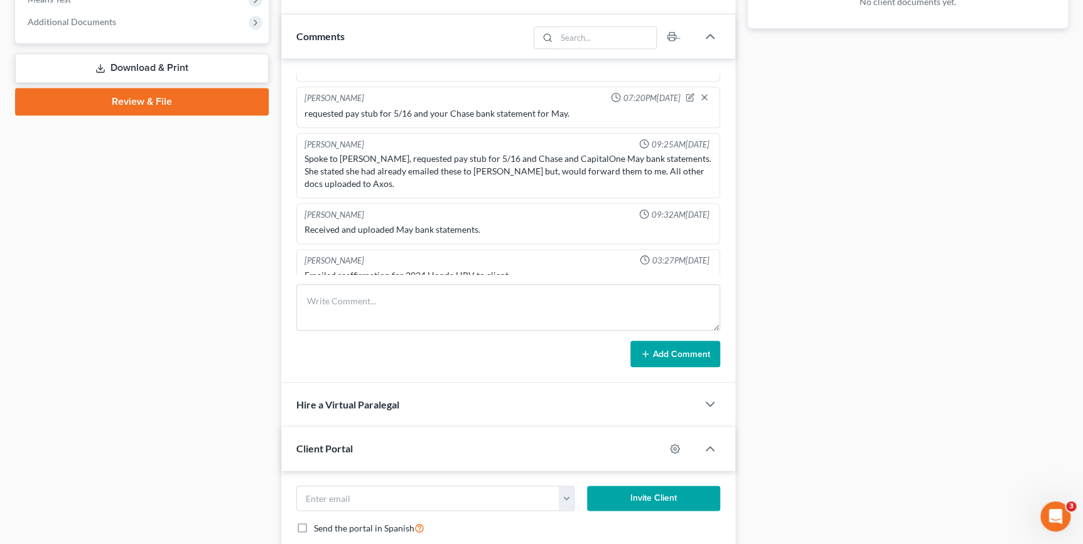
scroll to position [610, 0]
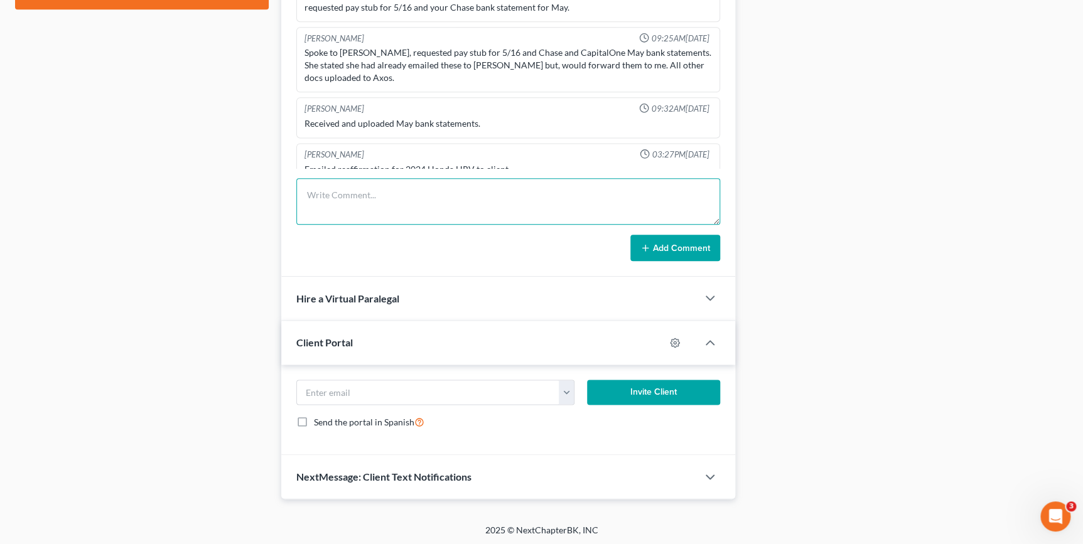
click at [326, 206] on textarea at bounding box center [507, 201] width 423 height 46
type textarea "Called Access to confirm client has not already competed post filing class, she…"
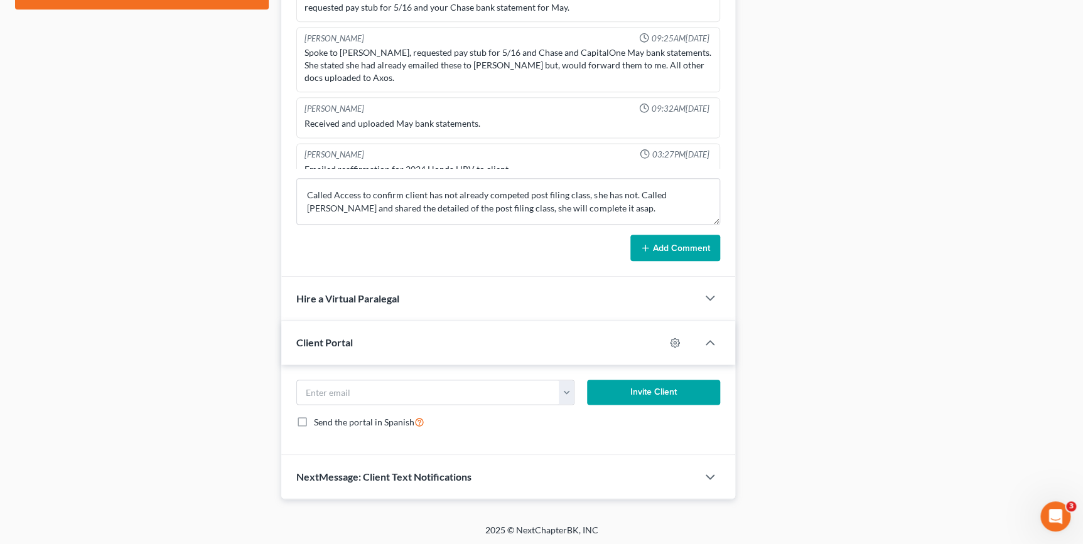
click at [641, 245] on icon at bounding box center [645, 248] width 10 height 10
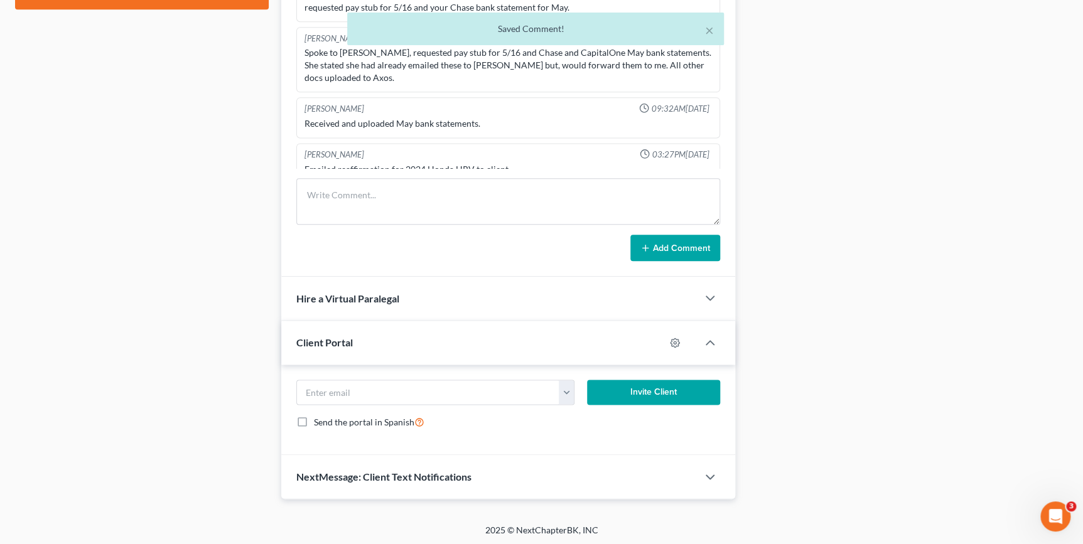
scroll to position [813, 0]
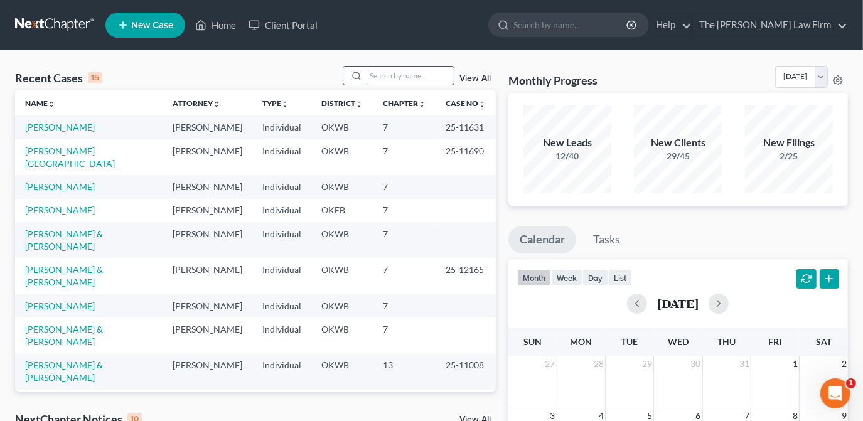
click at [408, 79] on input "search" at bounding box center [410, 76] width 88 height 18
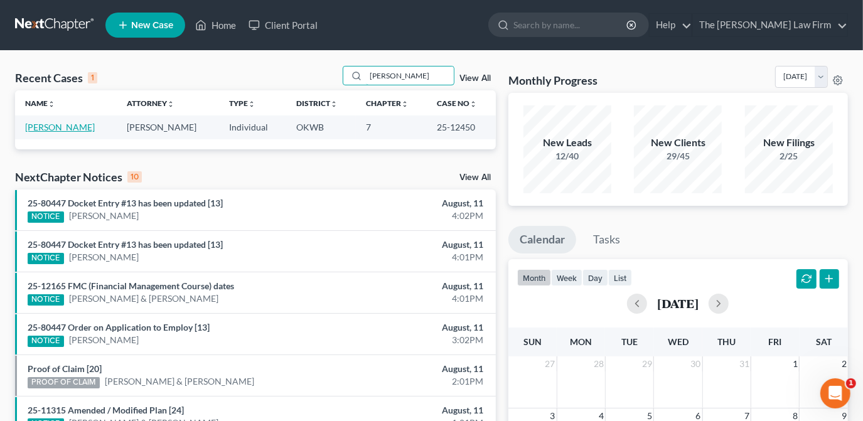
type input "barnes"
click at [82, 128] on link "Barnes, Cynthia" at bounding box center [60, 127] width 70 height 11
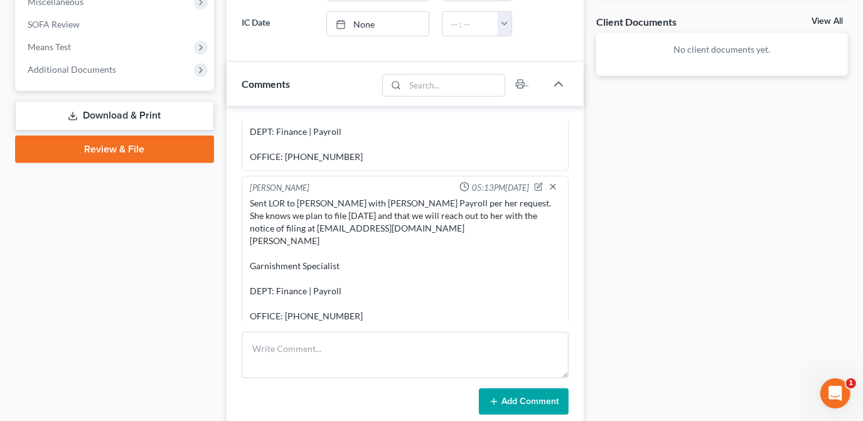
scroll to position [1351, 0]
click at [308, 346] on textarea at bounding box center [405, 355] width 327 height 46
paste textarea "garnishments@okcps.org"
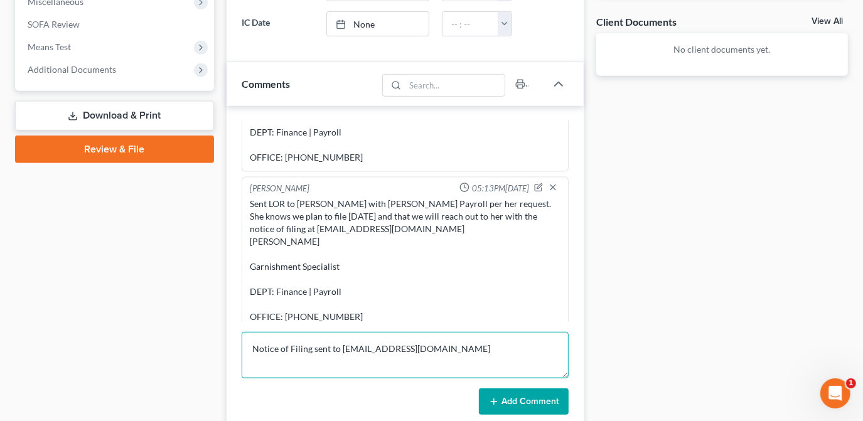
type textarea "Notice of Filing sent to garnishments@okcps.org"
click at [500, 395] on button "Add Comment" at bounding box center [524, 402] width 90 height 26
click at [482, 346] on textarea "Notice of Filing sent to garnishments@okcps.org" at bounding box center [405, 355] width 327 height 46
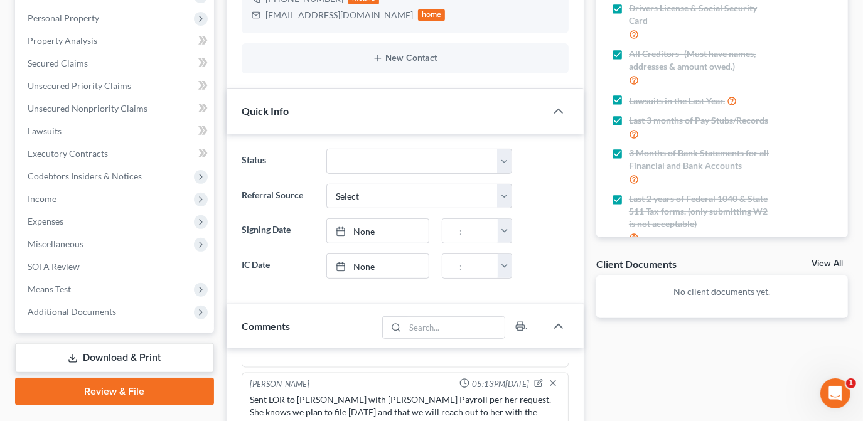
scroll to position [0, 0]
